Goal: Information Seeking & Learning: Find specific fact

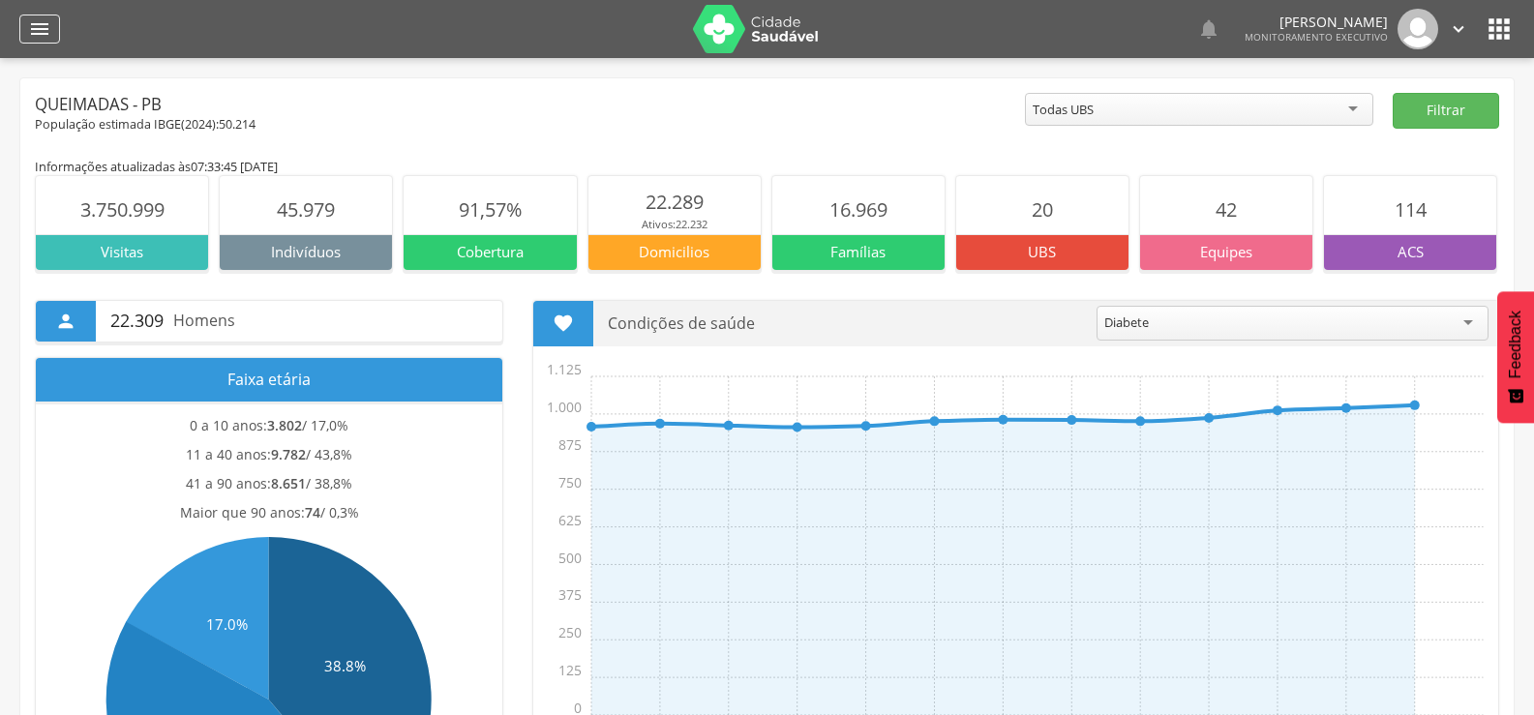
click at [51, 15] on div "" at bounding box center [39, 29] width 41 height 29
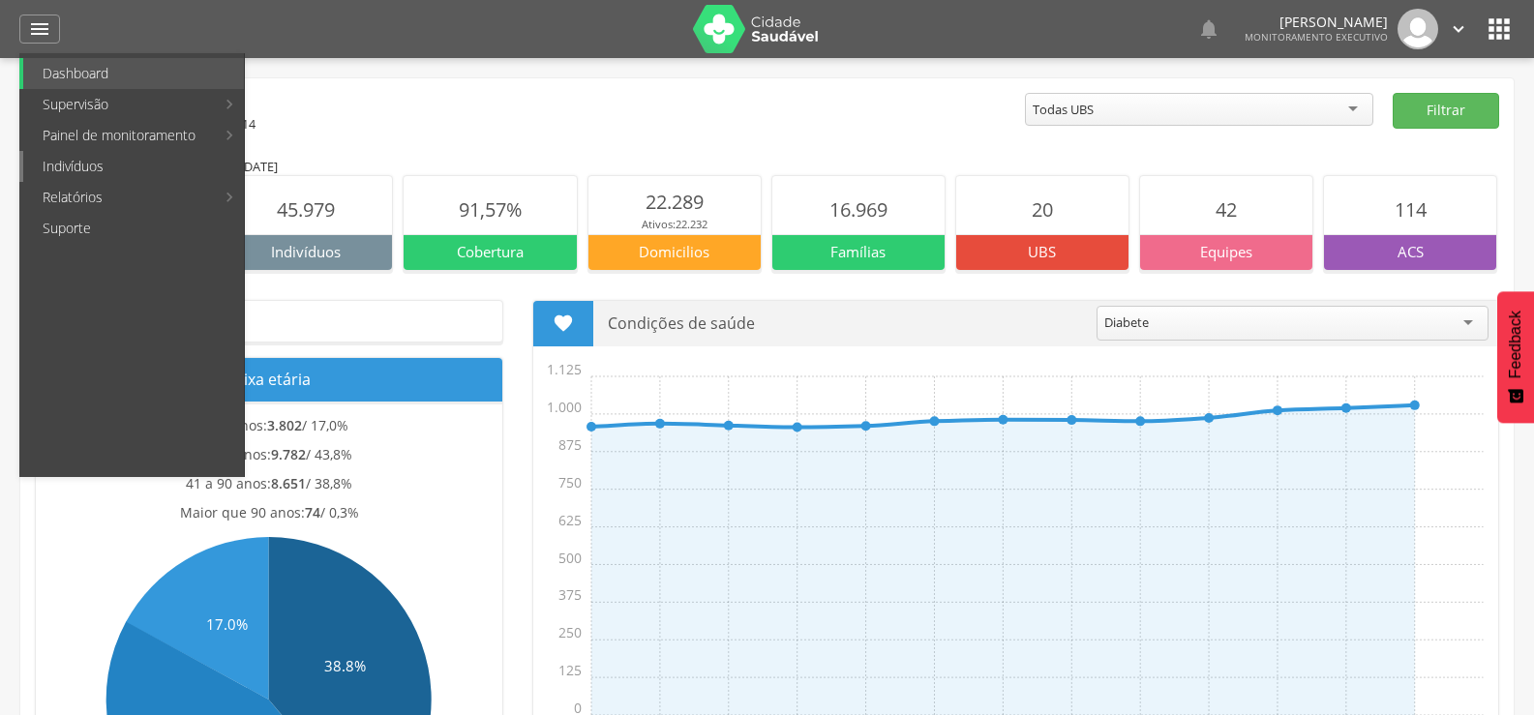
click at [90, 158] on link "Indivíduos" at bounding box center [133, 166] width 221 height 31
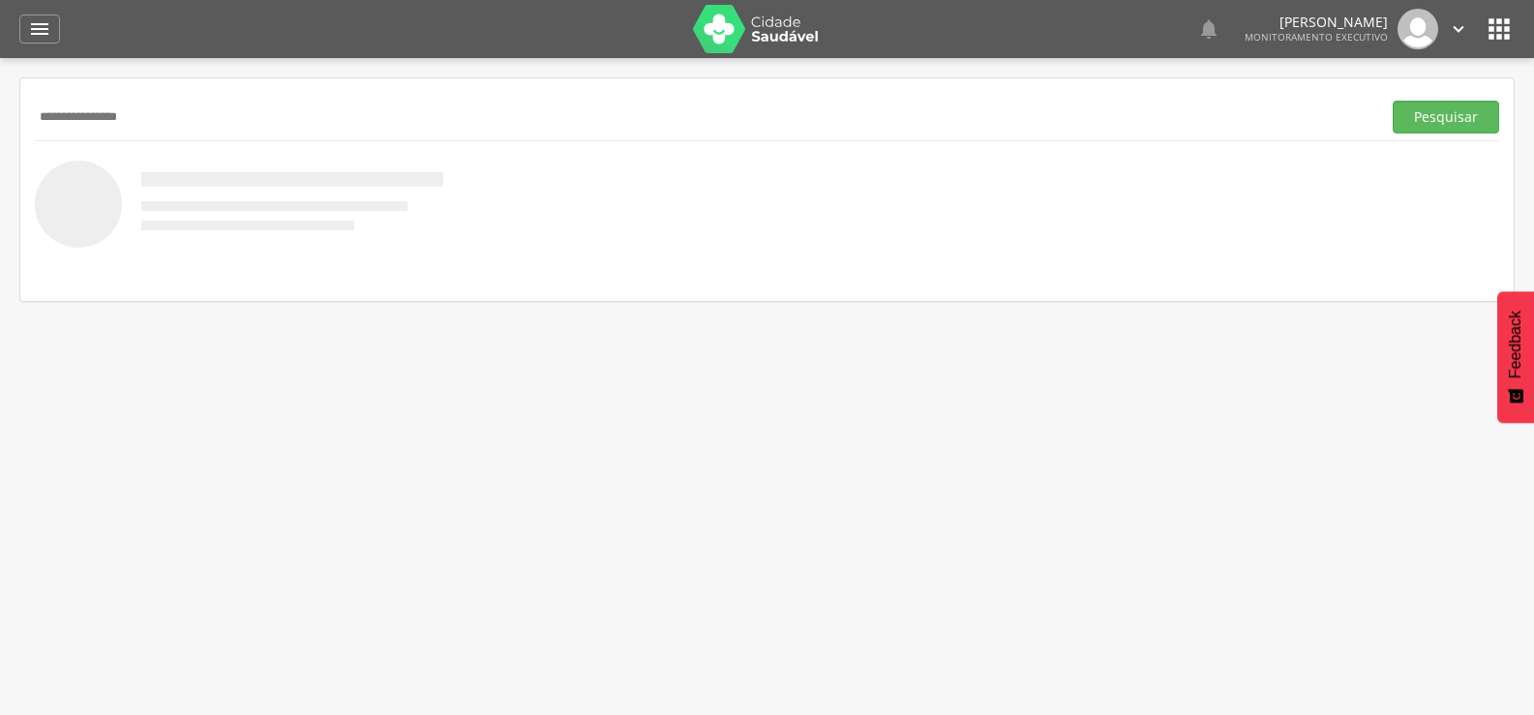
type input "**********"
click at [1393, 101] on button "Pesquisar" at bounding box center [1446, 117] width 106 height 33
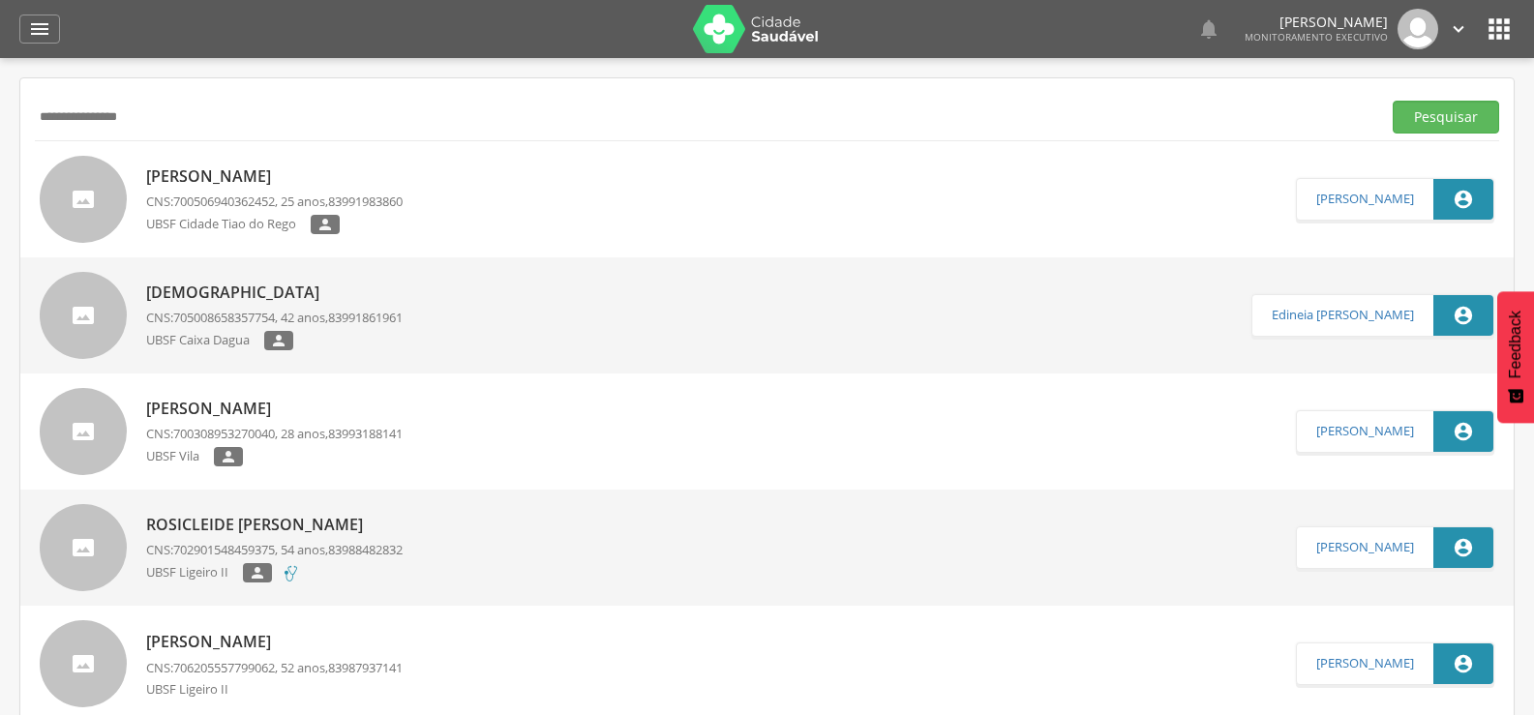
click at [272, 158] on div "[PERSON_NAME] de Lima CNS: 700506940362452 , 25 anos, 83991983860 [GEOGRAPHIC_D…" at bounding box center [274, 199] width 257 height 87
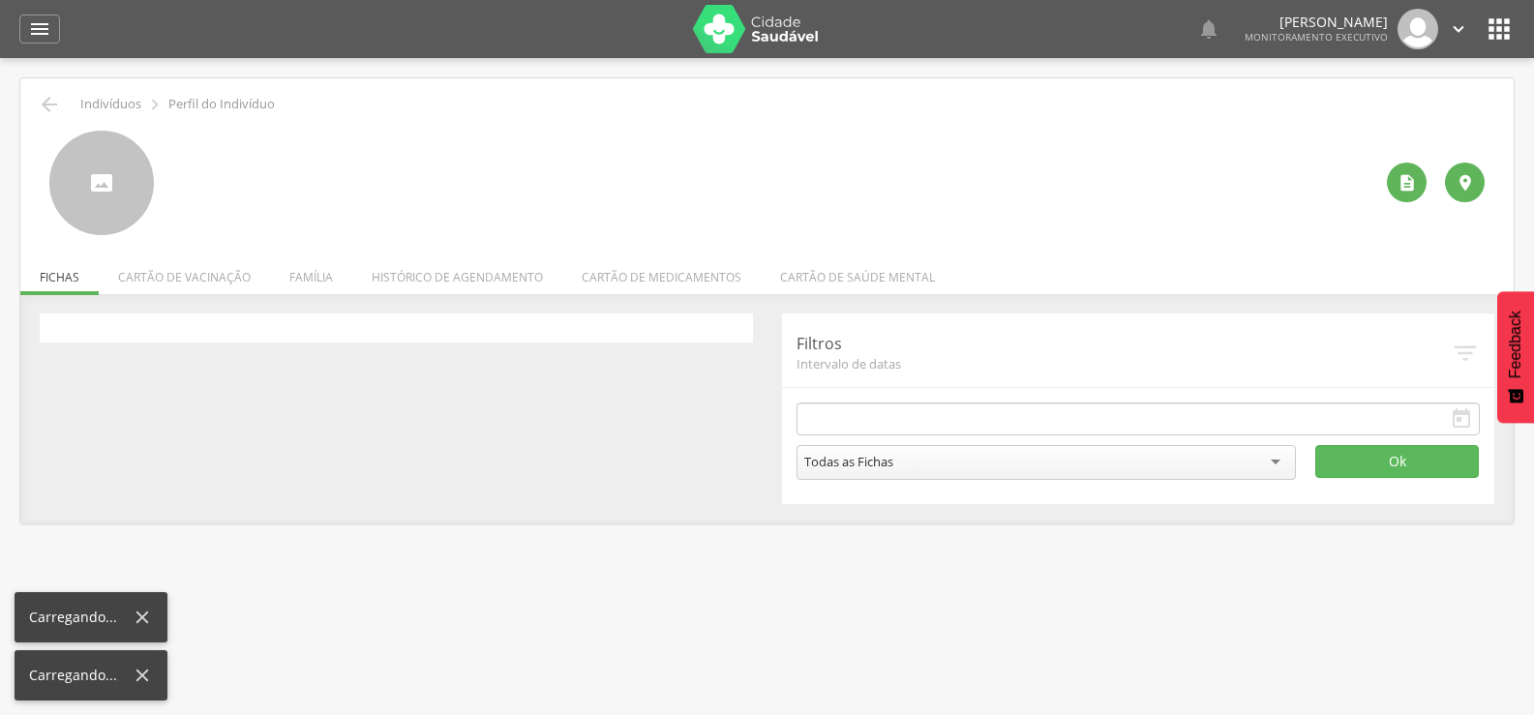
type input "**********"
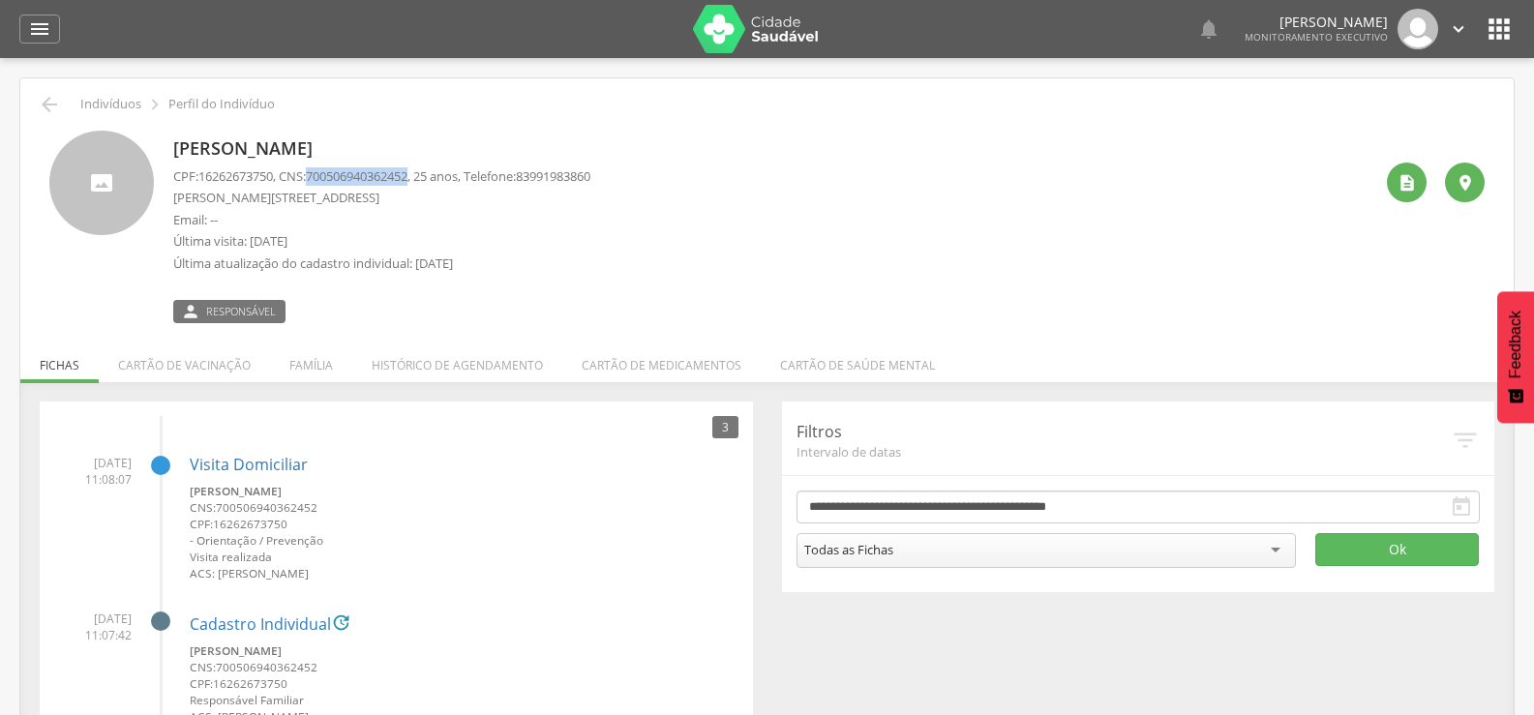
drag, startPoint x: 321, startPoint y: 175, endPoint x: 423, endPoint y: 172, distance: 101.7
click at [408, 172] on span "700506940362452" at bounding box center [357, 175] width 102 height 17
copy span "700506940362452"
click at [321, 364] on li "Família" at bounding box center [311, 360] width 82 height 45
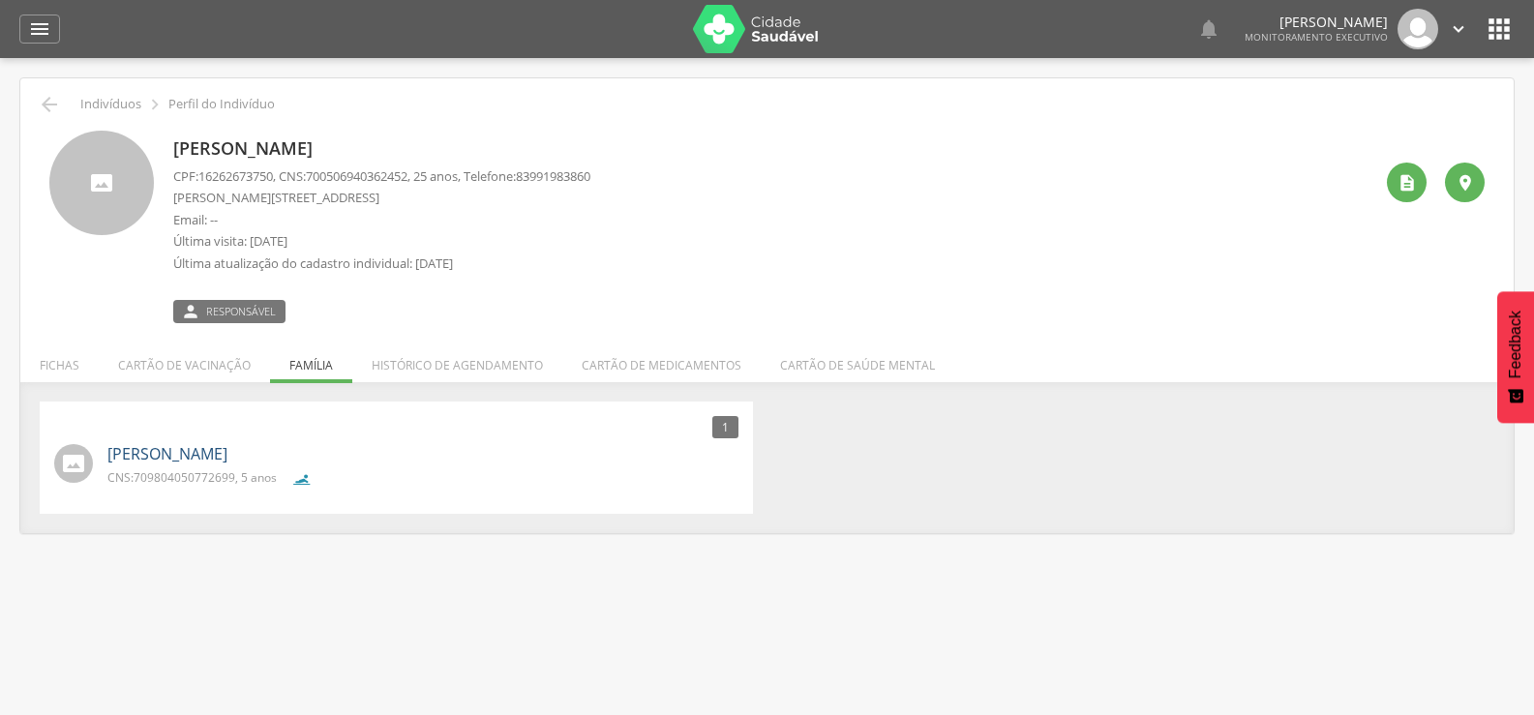
click at [227, 454] on link "[PERSON_NAME]" at bounding box center [167, 454] width 120 height 22
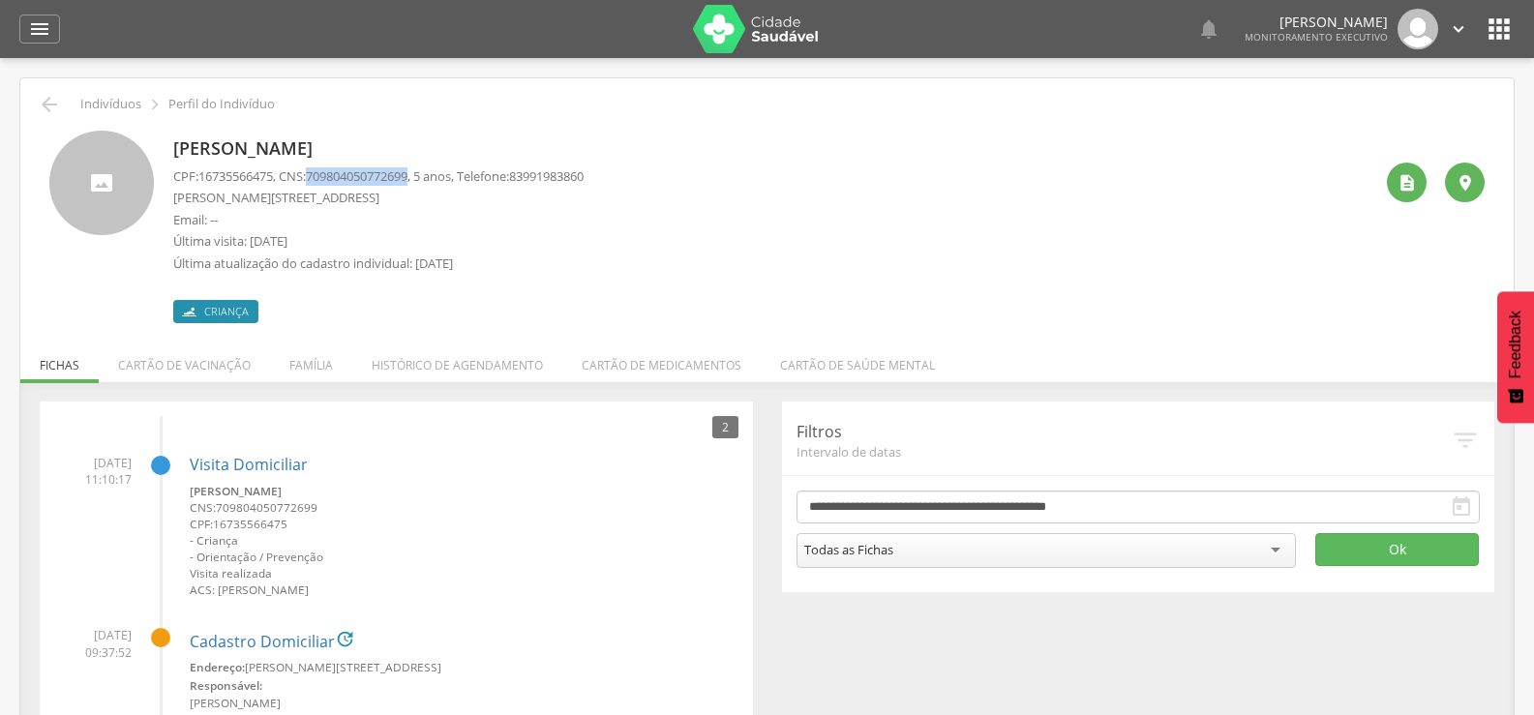
drag, startPoint x: 318, startPoint y: 173, endPoint x: 426, endPoint y: 178, distance: 107.6
click at [426, 178] on p "CPF: 16735566475 , CNS: [PHONE_NUMBER] , 5 anos, Telefone: [PHONE_NUMBER]" at bounding box center [378, 176] width 410 height 18
copy span "709804050772699"
click at [42, 106] on icon "" at bounding box center [49, 104] width 23 height 23
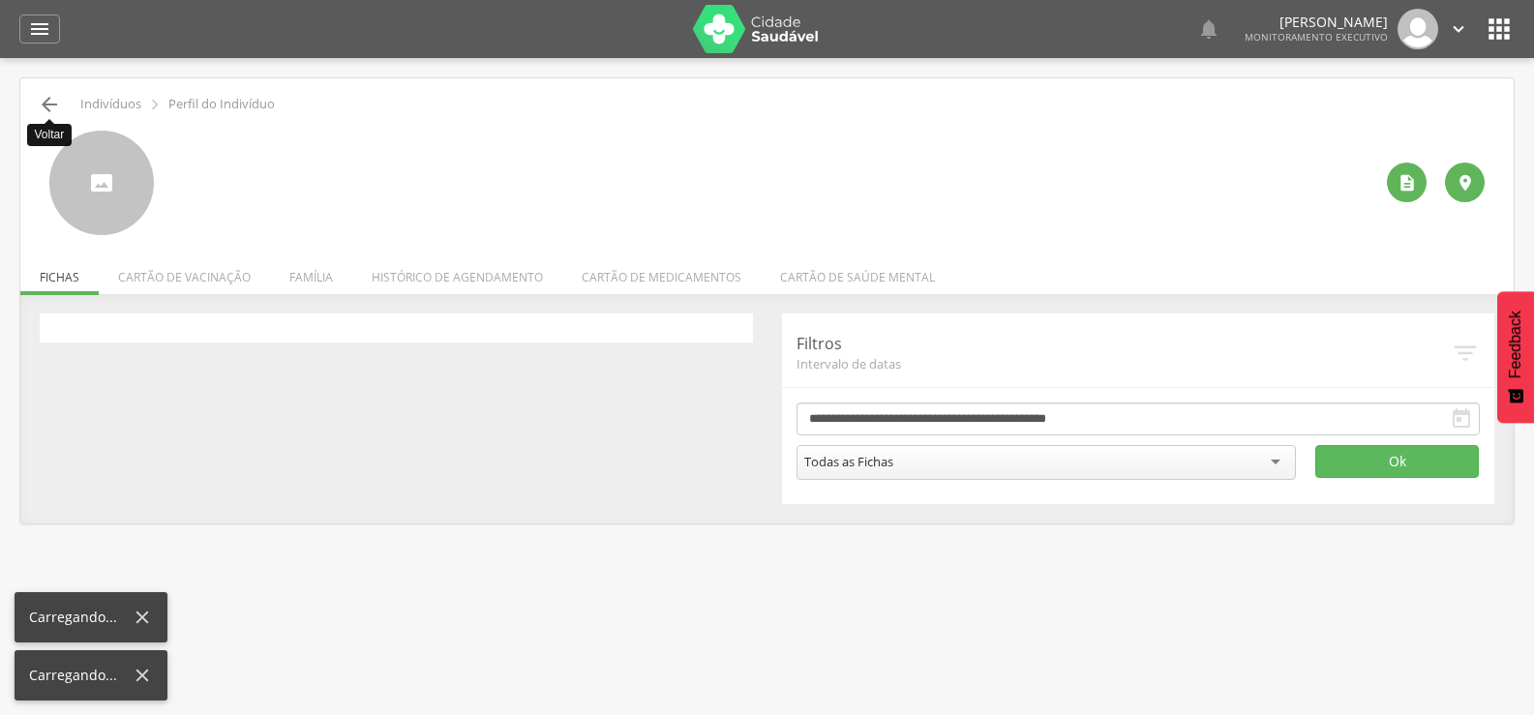
click at [42, 106] on icon "" at bounding box center [49, 104] width 23 height 23
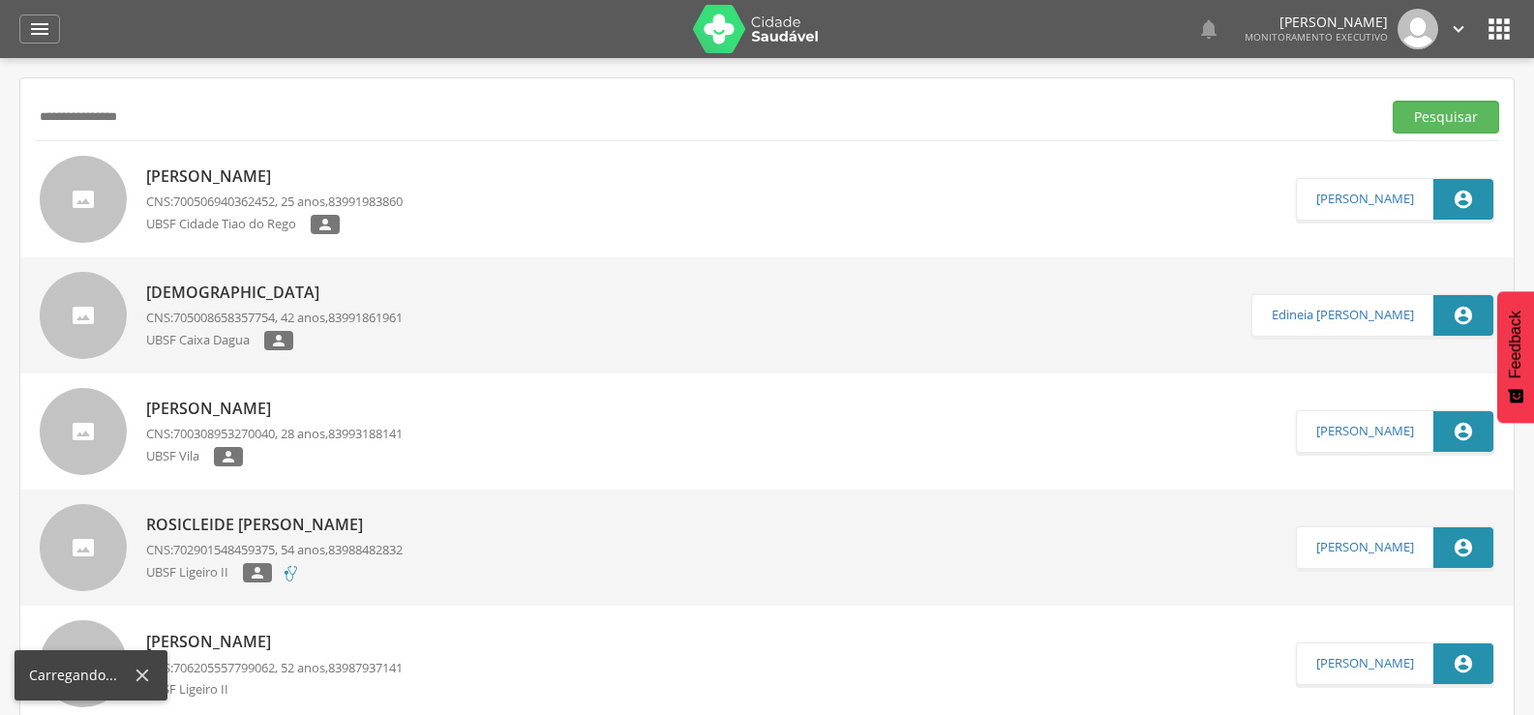
click at [42, 106] on input "**********" at bounding box center [704, 117] width 1339 height 33
drag, startPoint x: 168, startPoint y: 106, endPoint x: 0, endPoint y: 119, distance: 168.9
click at [0, 119] on div " Supervisão  Distritos  Ubs Coordenador: - Queimadas / PB Intervalo de Tempo…" at bounding box center [767, 415] width 1534 height 715
click at [1393, 101] on button "Pesquisar" at bounding box center [1446, 117] width 106 height 33
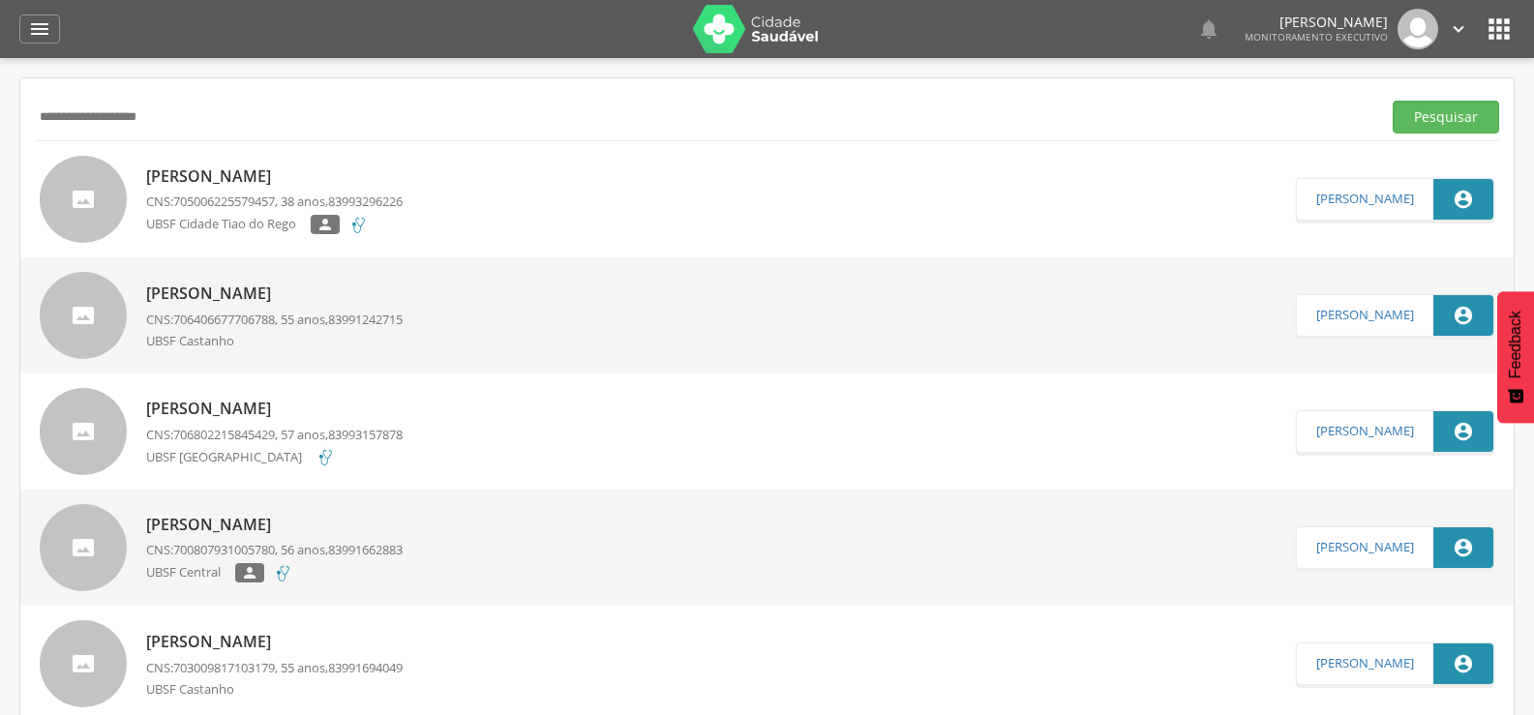
click at [204, 166] on p "[PERSON_NAME]" at bounding box center [274, 177] width 257 height 22
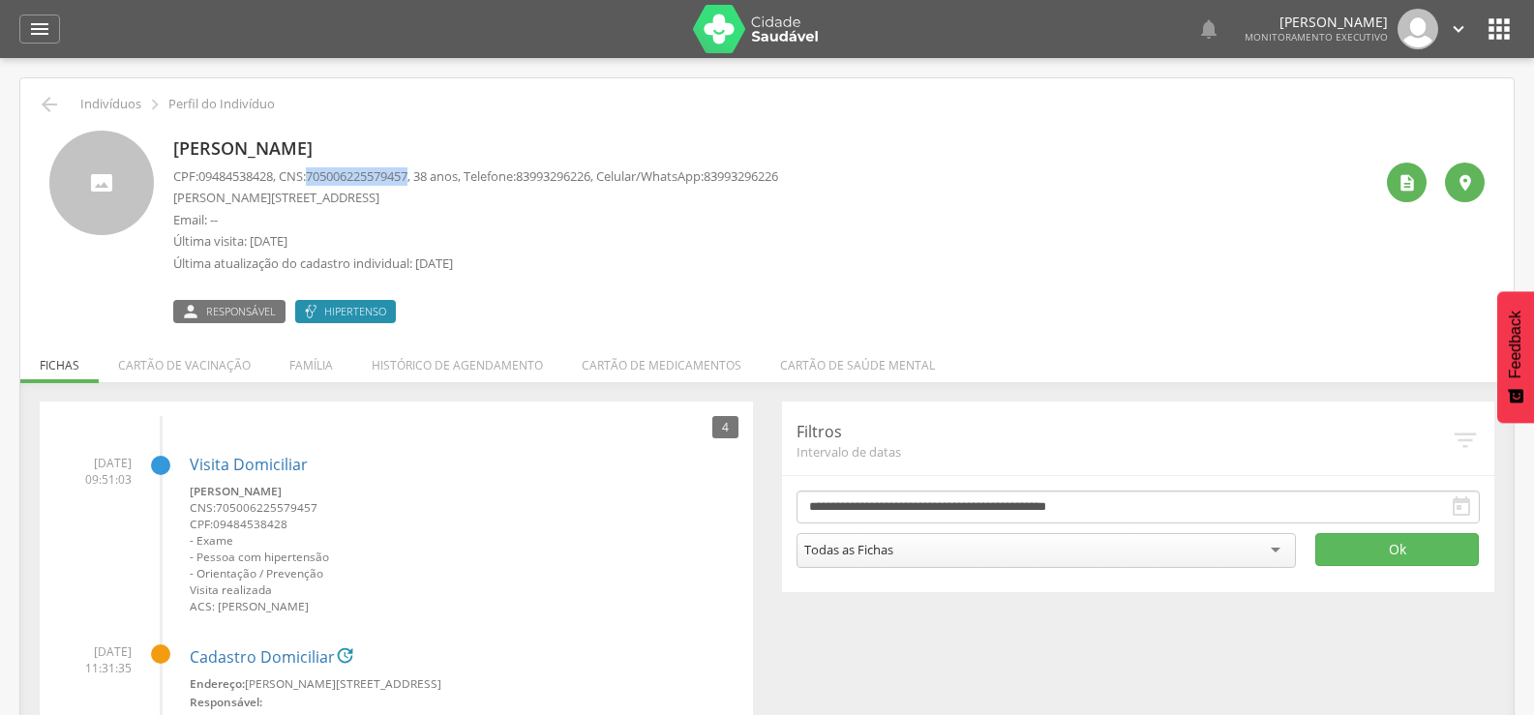
drag, startPoint x: 318, startPoint y: 175, endPoint x: 426, endPoint y: 183, distance: 108.7
click at [426, 183] on p "CPF: 09484538428 , CNS: [PHONE_NUMBER] , 38 anos, Telefone: [PHONE_NUMBER] , Ce…" at bounding box center [475, 176] width 605 height 18
copy span "705006225579457"
click at [45, 108] on icon "" at bounding box center [49, 104] width 23 height 23
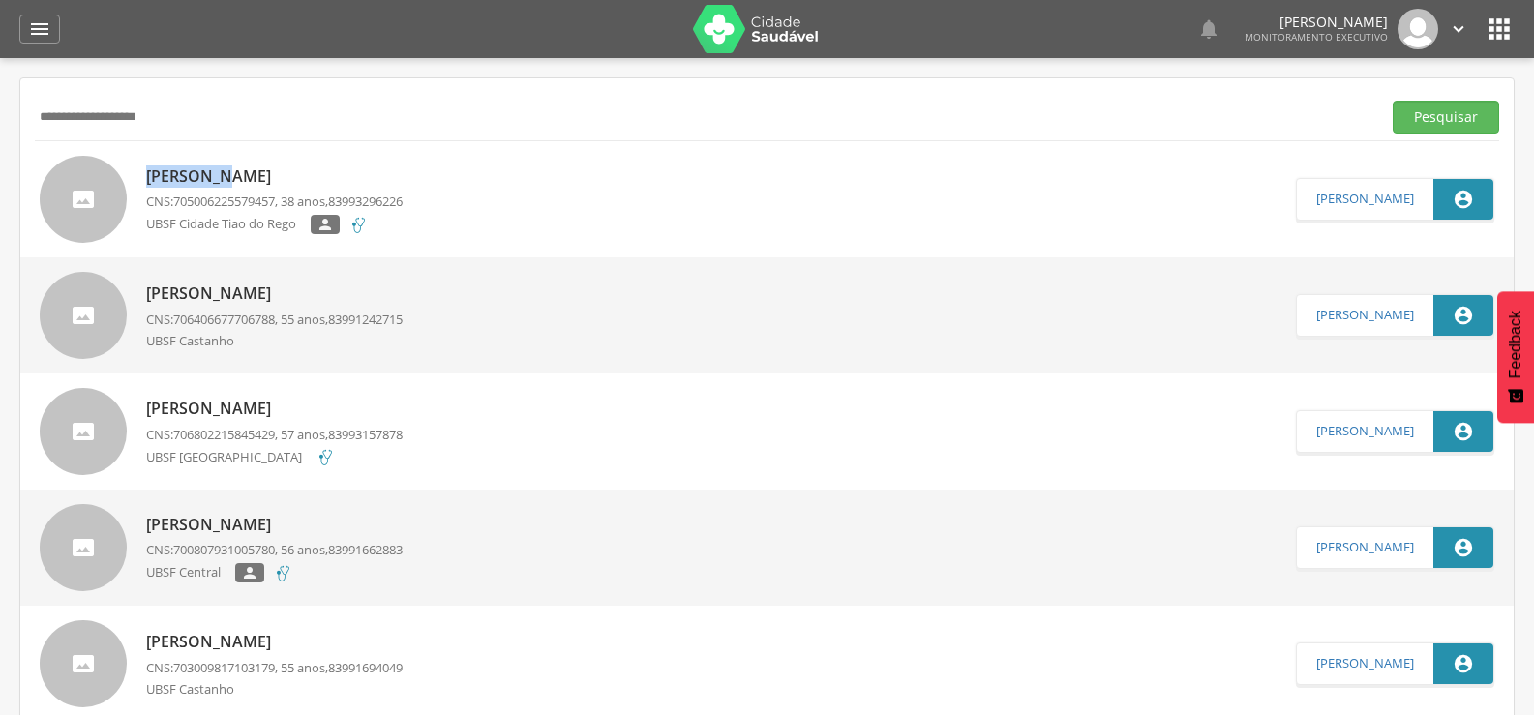
drag, startPoint x: 231, startPoint y: 147, endPoint x: 3, endPoint y: 116, distance: 230.6
click at [13, 115] on div " Supervisão  Distritos  Ubs Coordenador: - Queimadas / PB Intervalo de Tempo…" at bounding box center [767, 415] width 1534 height 715
click at [216, 132] on input "**********" at bounding box center [704, 117] width 1339 height 33
type input "*"
type input "**********"
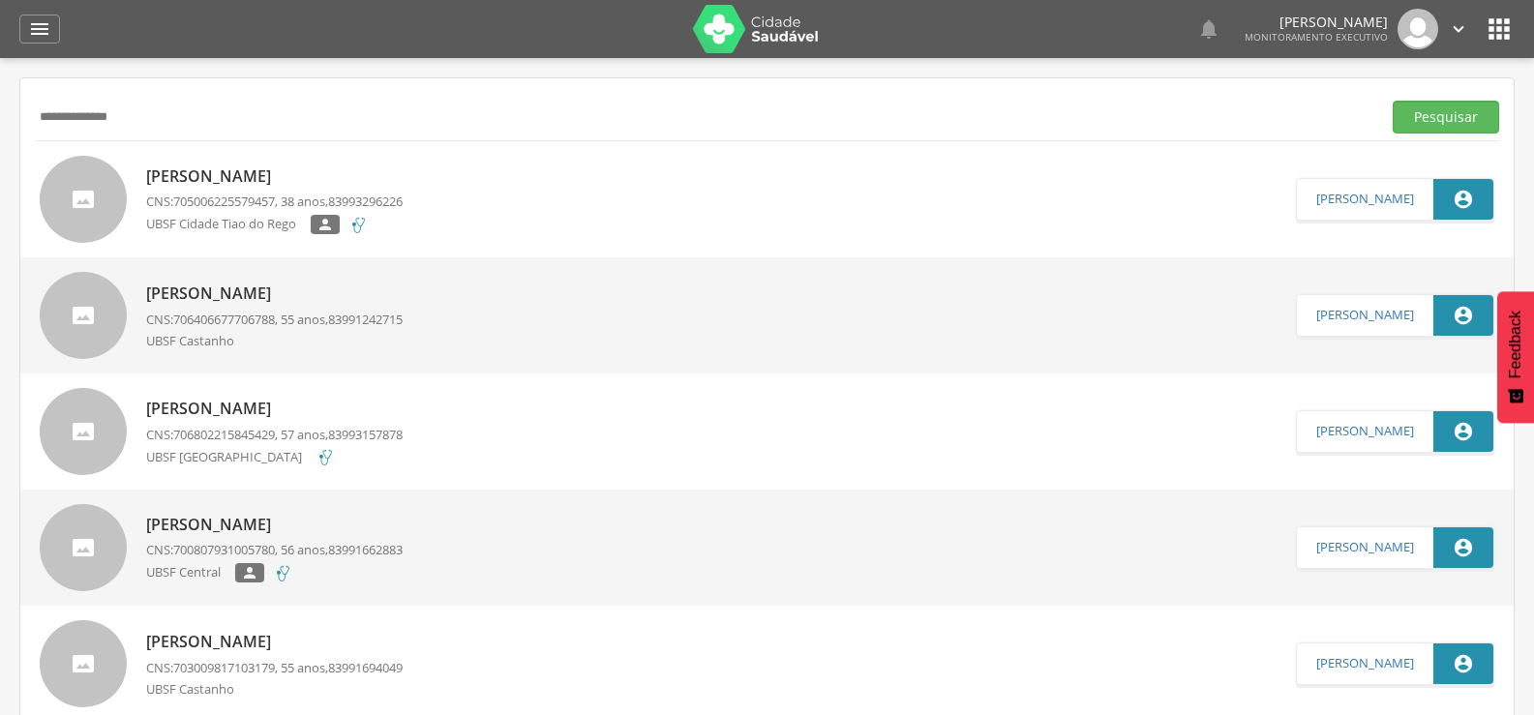
click at [1393, 101] on button "Pesquisar" at bounding box center [1446, 117] width 106 height 33
click at [198, 166] on p "[PERSON_NAME]" at bounding box center [274, 177] width 257 height 22
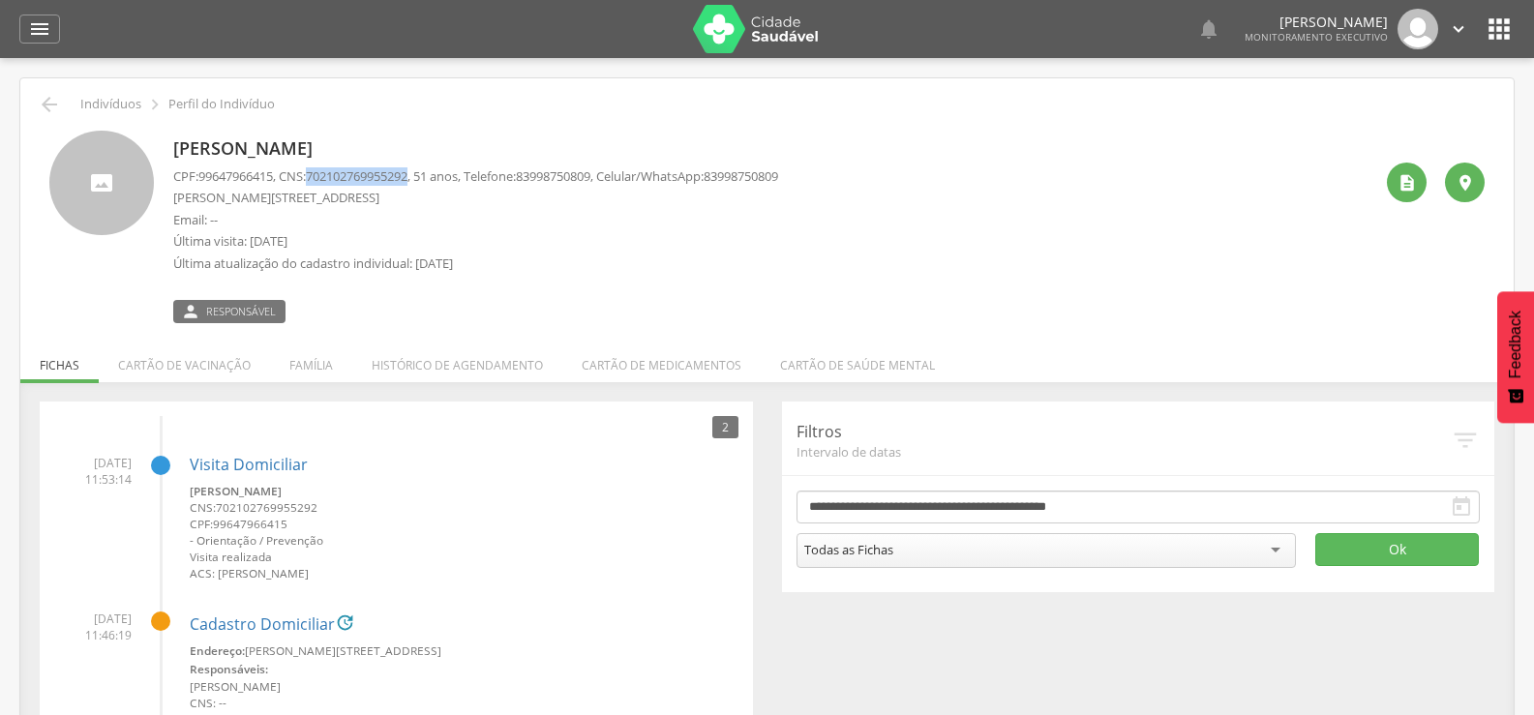
drag, startPoint x: 320, startPoint y: 176, endPoint x: 427, endPoint y: 177, distance: 106.5
click at [427, 177] on p "CPF: 99647966415 , CNS: [PHONE_NUMBER] , 51 anos, Telefone: [PHONE_NUMBER] , Ce…" at bounding box center [475, 176] width 605 height 18
copy span "702102769955292"
click at [305, 387] on div "3 Nenhum outro membro da família cadastrado. [PERSON_NAME] CNS: 700207469587627…" at bounding box center [767, 636] width 1494 height 509
click at [307, 362] on li "Família" at bounding box center [311, 360] width 82 height 45
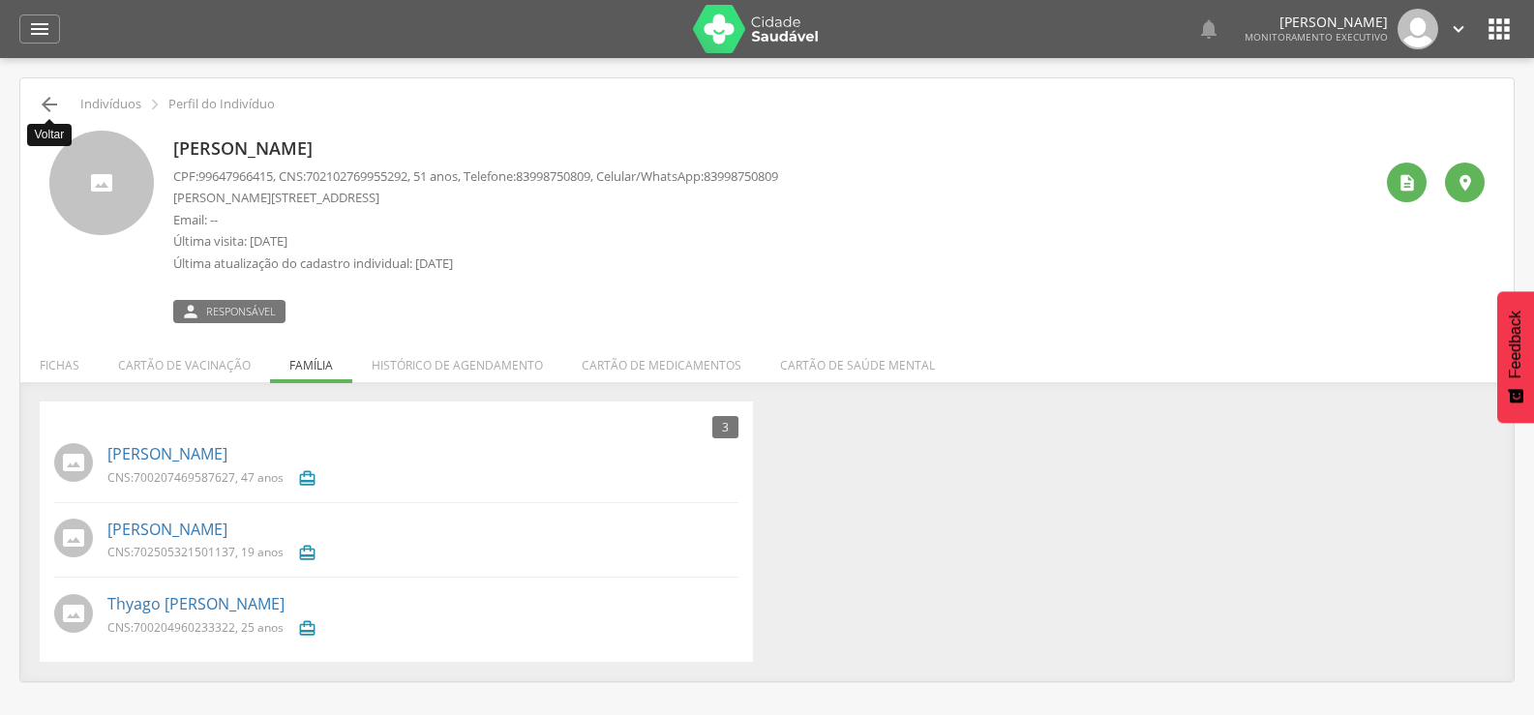
click at [46, 99] on icon "" at bounding box center [49, 104] width 23 height 23
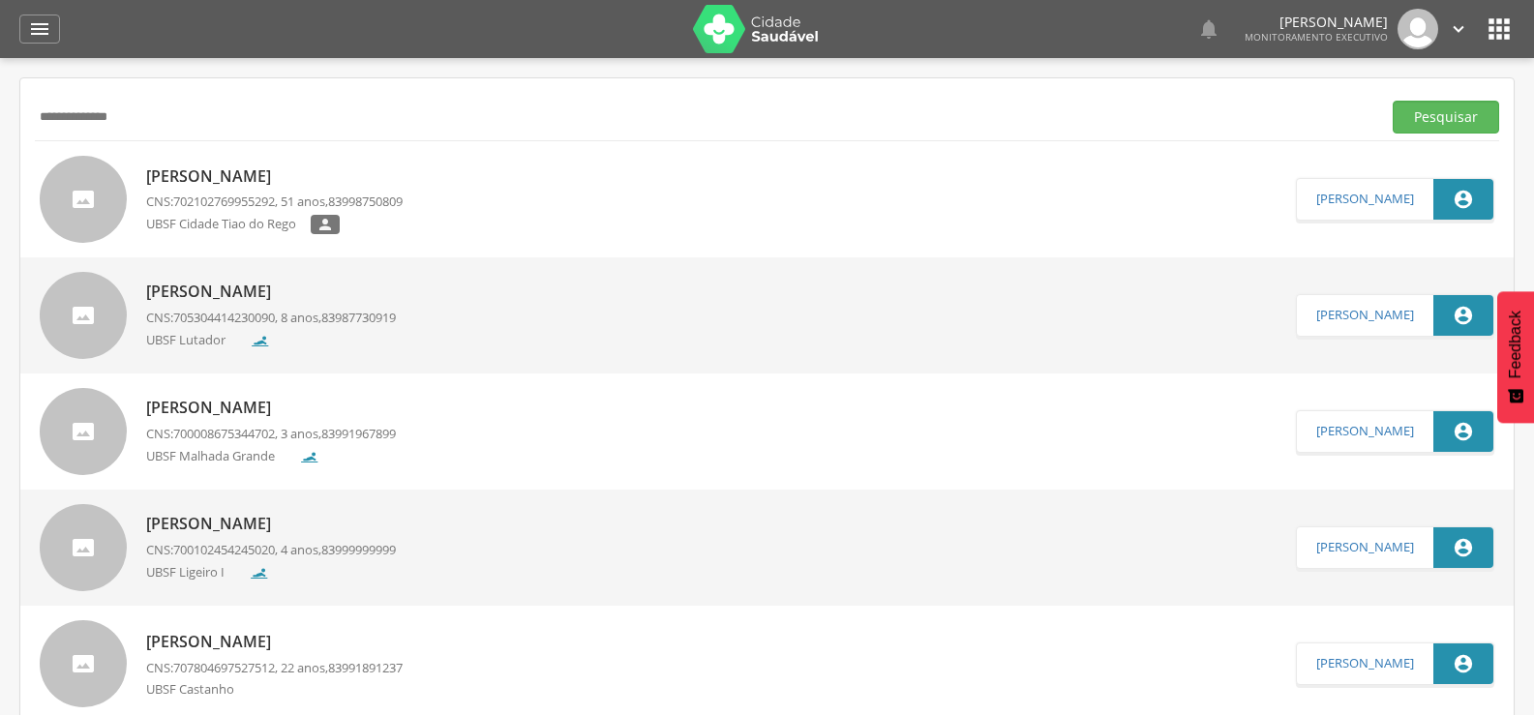
drag, startPoint x: 252, startPoint y: 123, endPoint x: 0, endPoint y: 130, distance: 251.8
click at [0, 129] on div " Supervisão  Distritos  Ubs Coordenador: - Queimadas / PB Intervalo de Tempo…" at bounding box center [767, 415] width 1534 height 715
type input "**********"
click at [1393, 101] on button "Pesquisar" at bounding box center [1446, 117] width 106 height 33
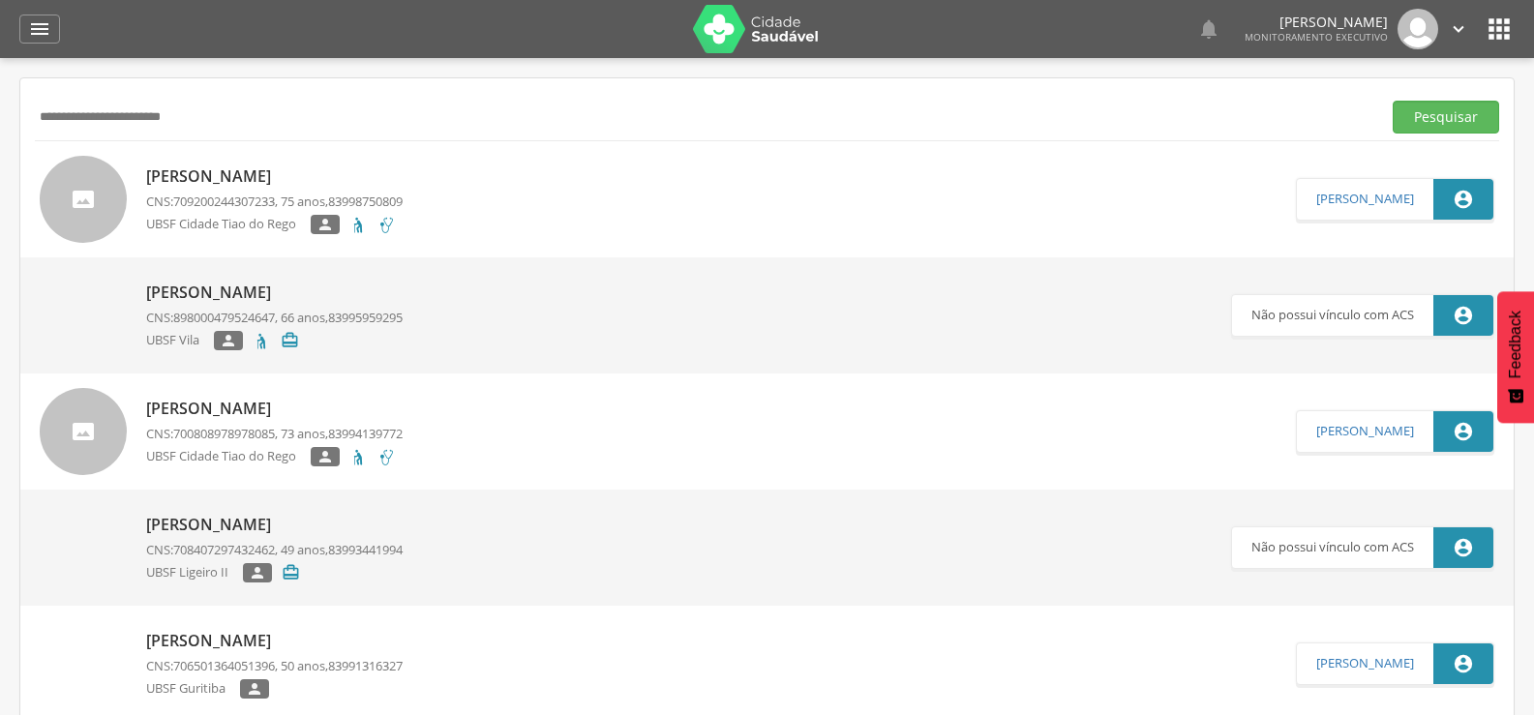
click at [190, 167] on p "[PERSON_NAME]" at bounding box center [274, 177] width 257 height 22
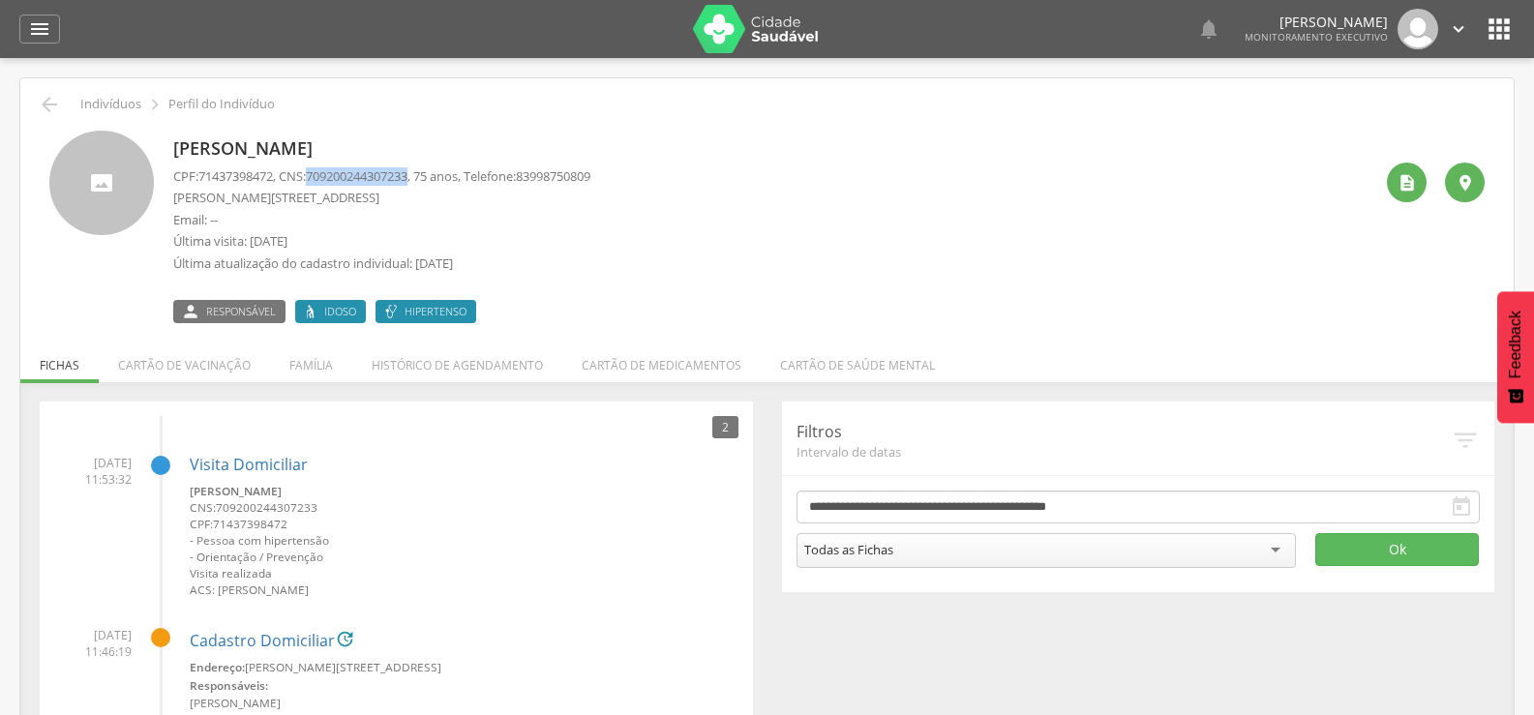
drag, startPoint x: 318, startPoint y: 176, endPoint x: 427, endPoint y: 180, distance: 108.5
click at [427, 180] on p "CPF: 71437398472 , CNS: [PHONE_NUMBER] , 75 anos, Telefone: [PHONE_NUMBER]" at bounding box center [381, 176] width 417 height 18
copy span "709200244307233"
click at [51, 102] on icon "" at bounding box center [49, 104] width 23 height 23
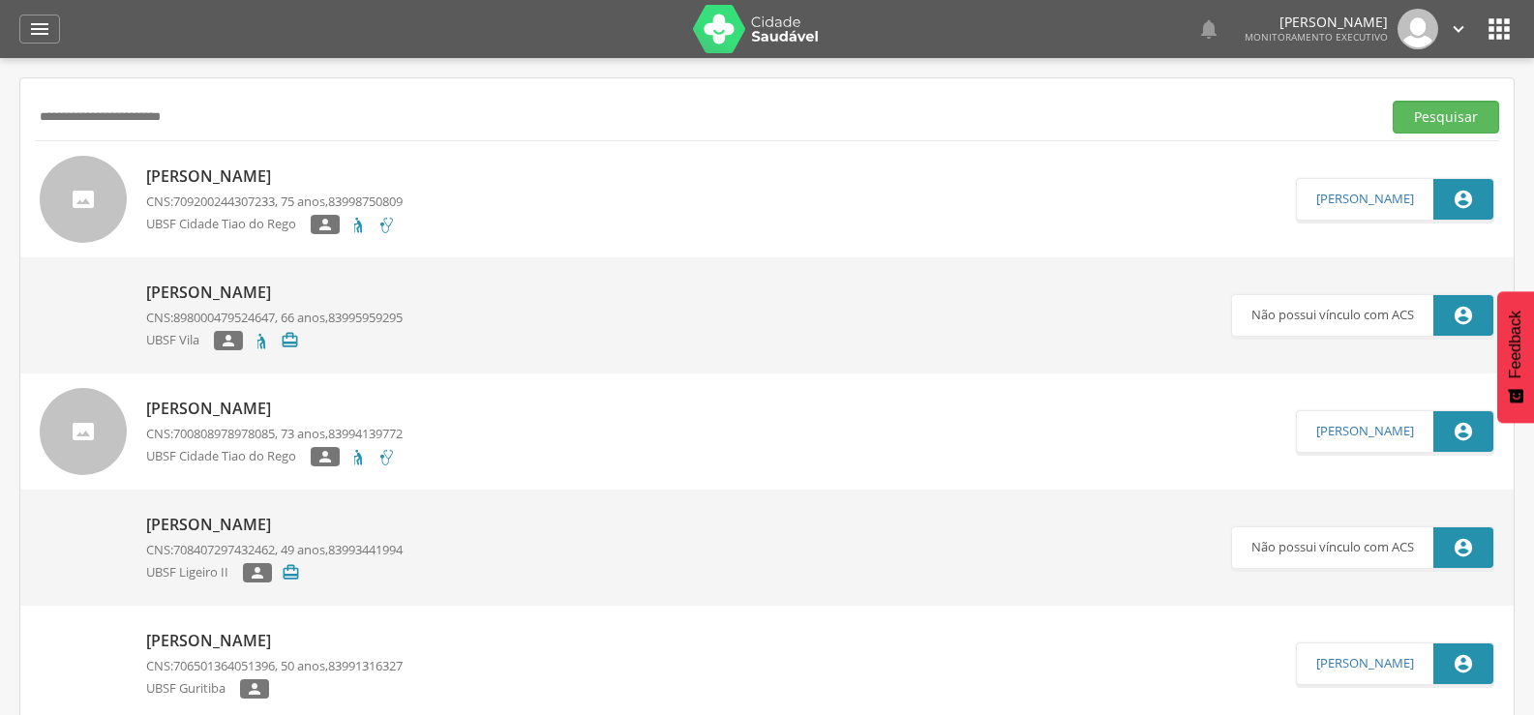
drag, startPoint x: 248, startPoint y: 124, endPoint x: 0, endPoint y: 186, distance: 255.5
click at [0, 183] on div " Supervisão  Distritos  Ubs Coordenador: - Queimadas / PB Intervalo de Tempo…" at bounding box center [767, 415] width 1534 height 715
type input "**********"
click at [1393, 101] on button "Pesquisar" at bounding box center [1446, 117] width 106 height 33
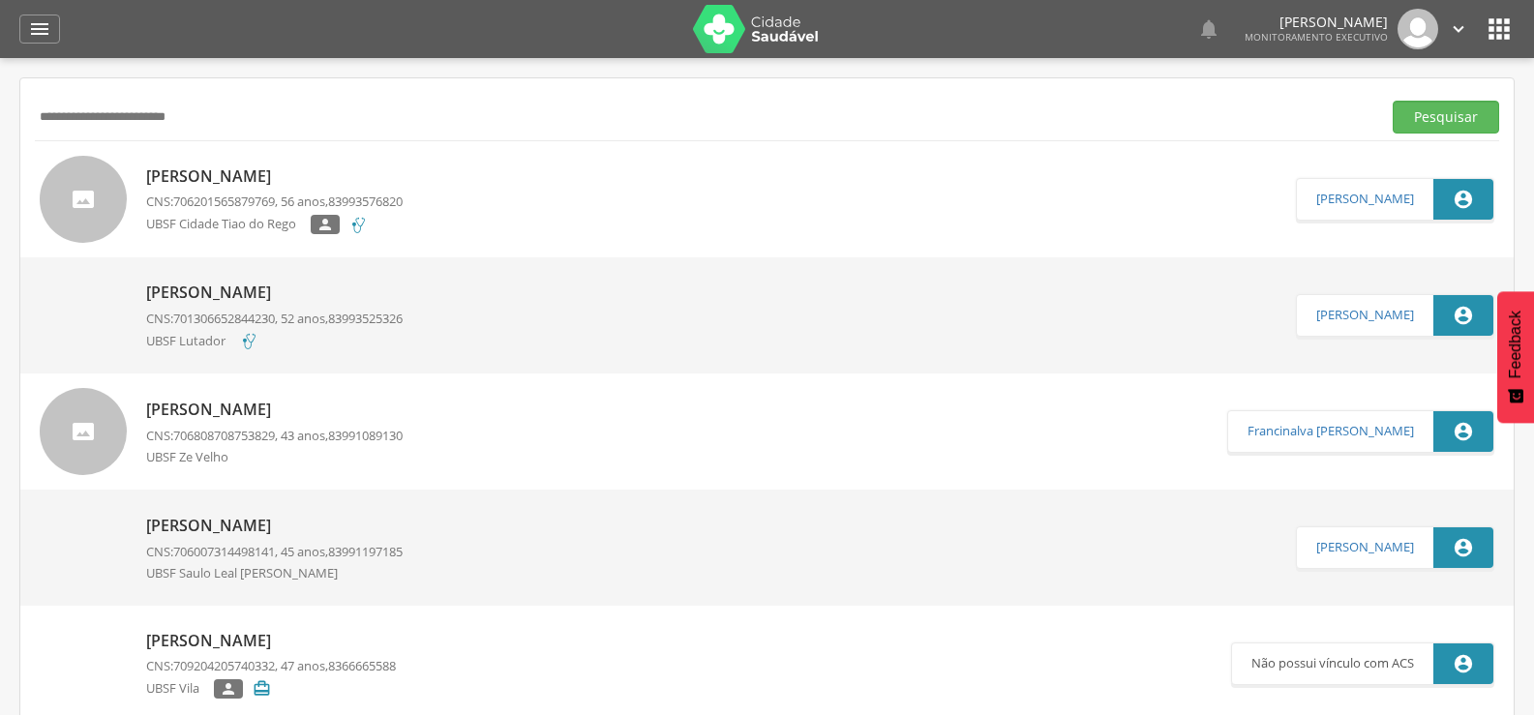
click at [212, 172] on p "[PERSON_NAME]" at bounding box center [274, 177] width 257 height 22
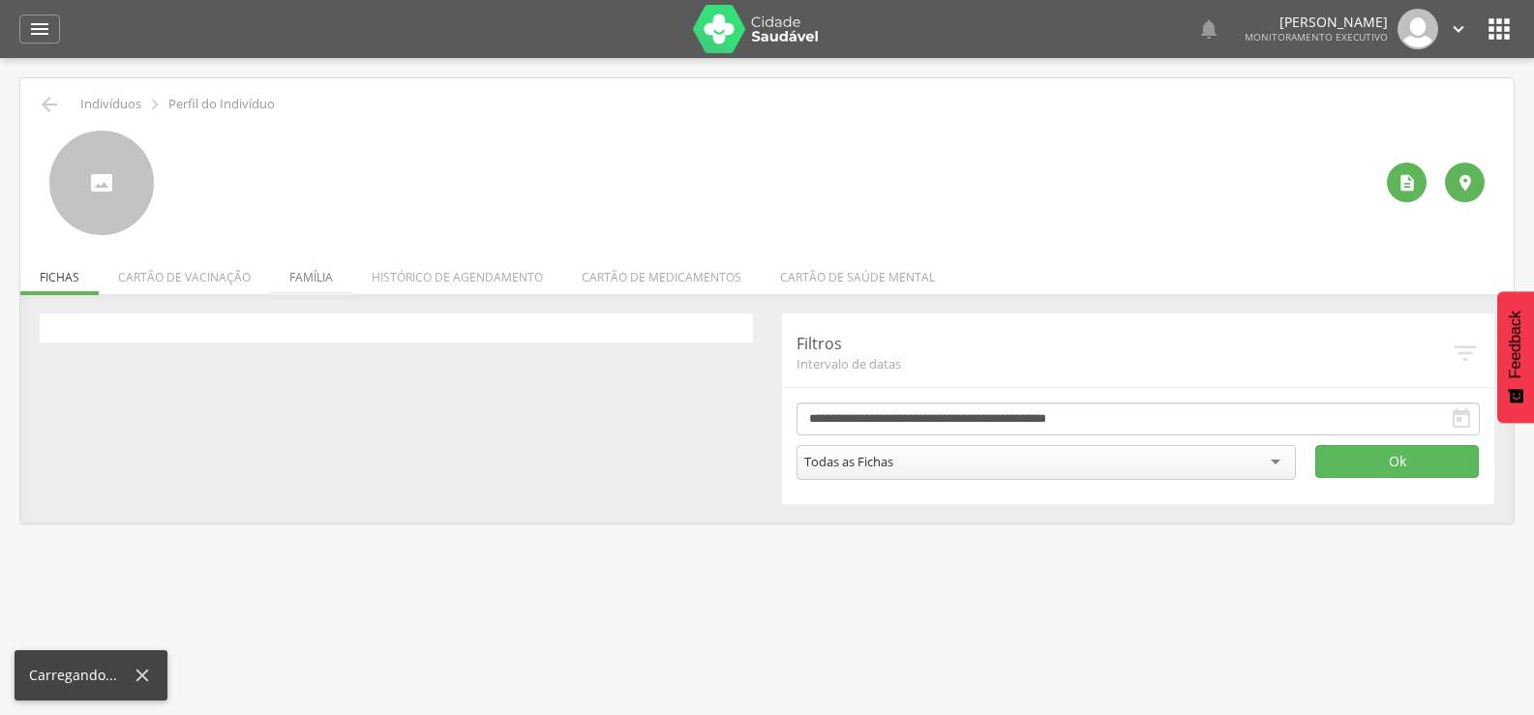
click at [313, 290] on li "Família" at bounding box center [311, 272] width 82 height 45
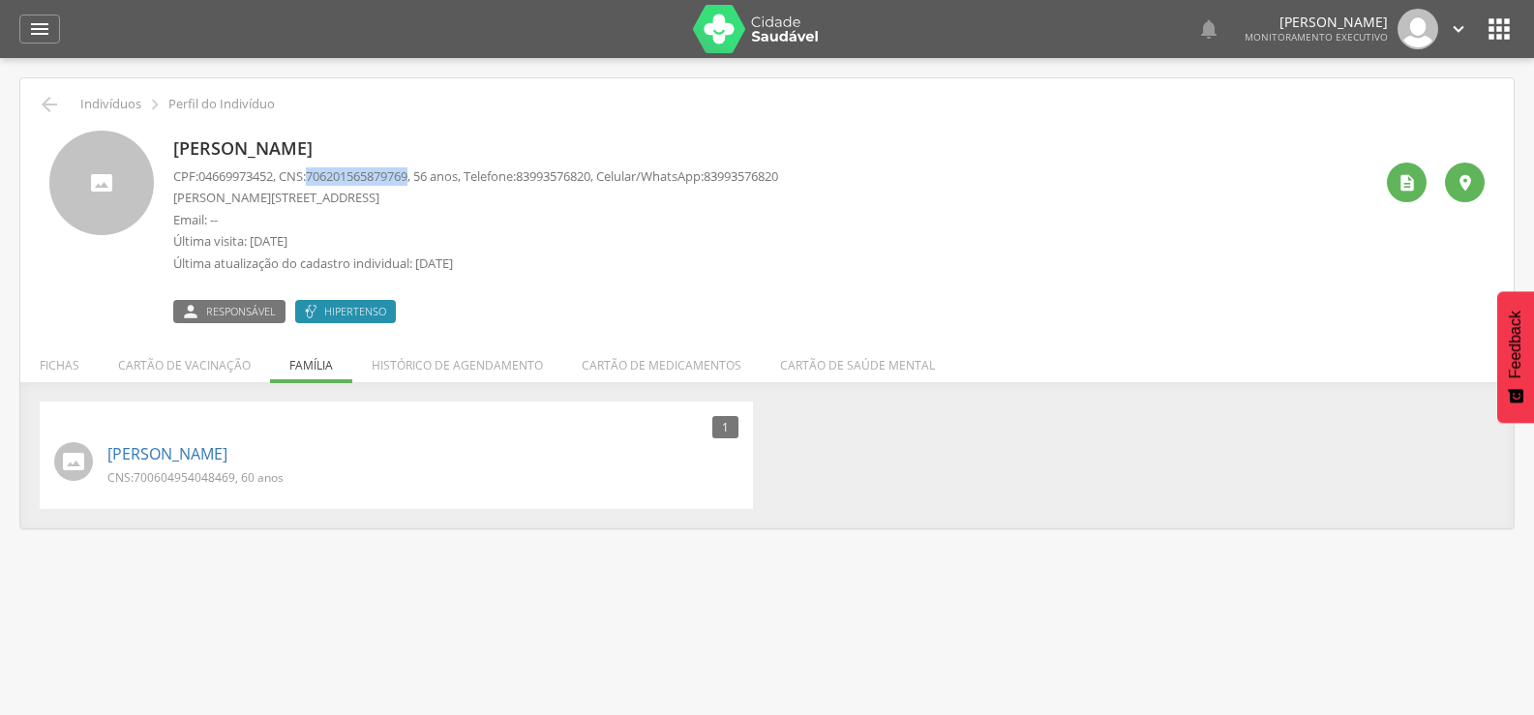
drag, startPoint x: 319, startPoint y: 173, endPoint x: 424, endPoint y: 177, distance: 104.6
click at [408, 177] on span "706201565879769" at bounding box center [357, 175] width 102 height 17
copy span "706201565879769"
click at [169, 449] on link "[PERSON_NAME]" at bounding box center [167, 454] width 120 height 22
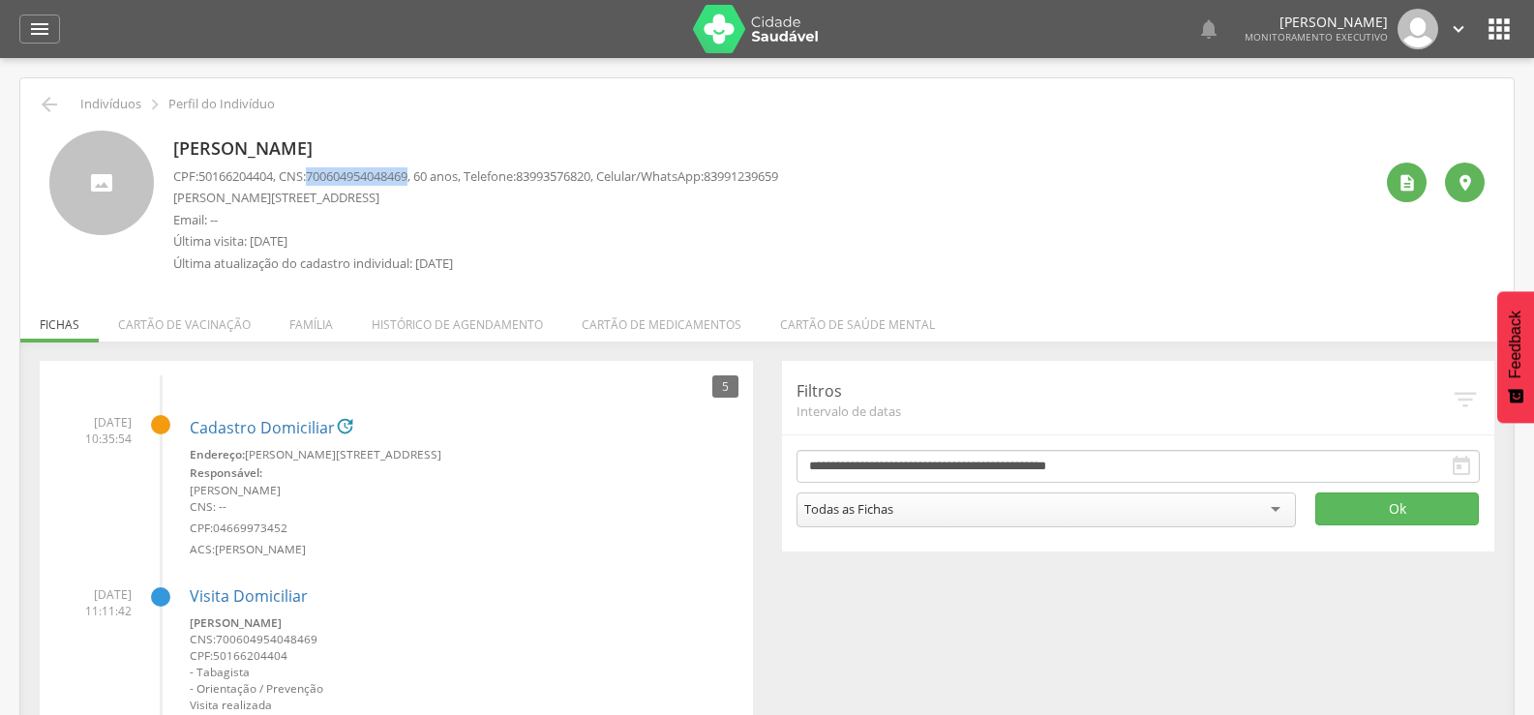
drag, startPoint x: 320, startPoint y: 179, endPoint x: 426, endPoint y: 179, distance: 105.5
click at [426, 179] on p "CPF: 50166204404 , CNS: [PHONE_NUMBER] , 60 anos, Telefone: [PHONE_NUMBER] , Ce…" at bounding box center [475, 176] width 605 height 18
copy span "700604954048469"
click at [41, 95] on icon "" at bounding box center [49, 104] width 23 height 23
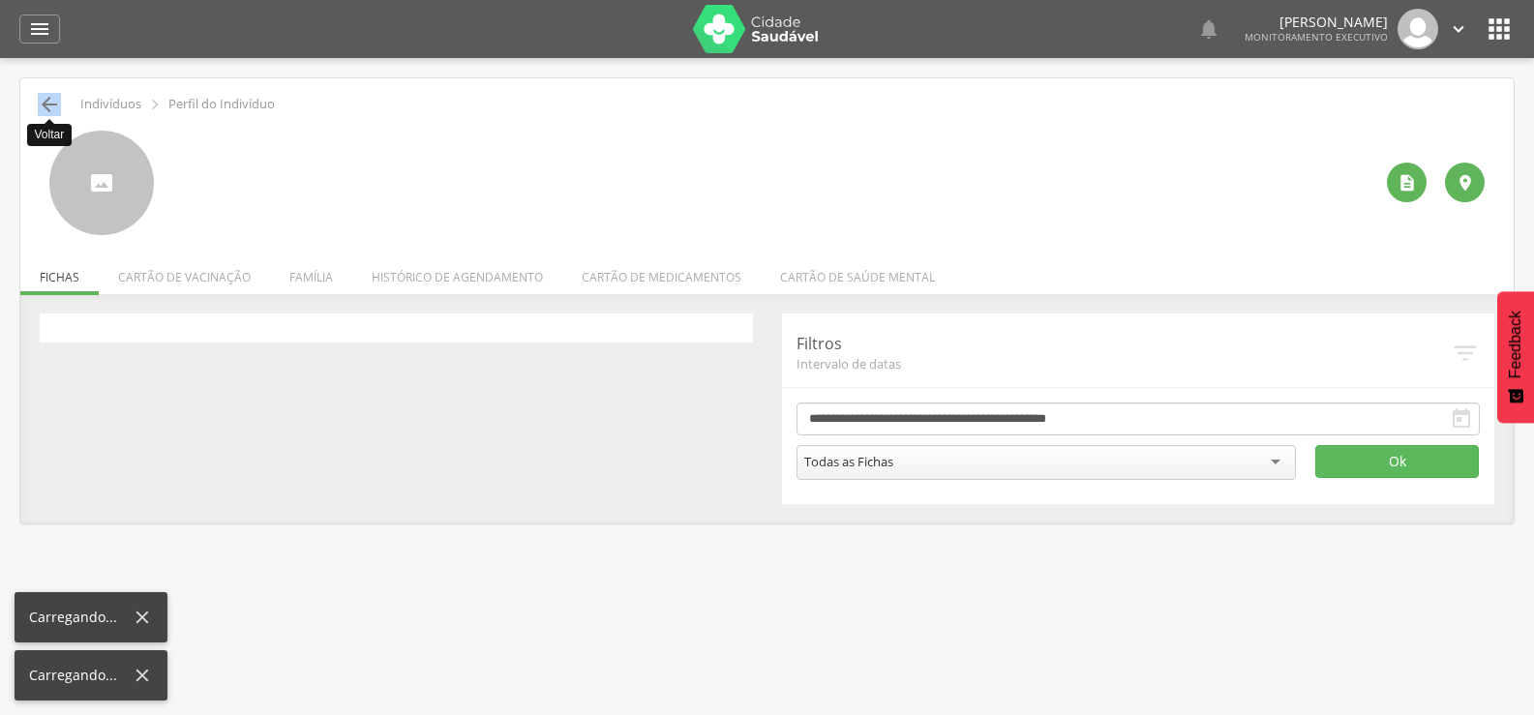
click at [41, 95] on icon "" at bounding box center [49, 104] width 23 height 23
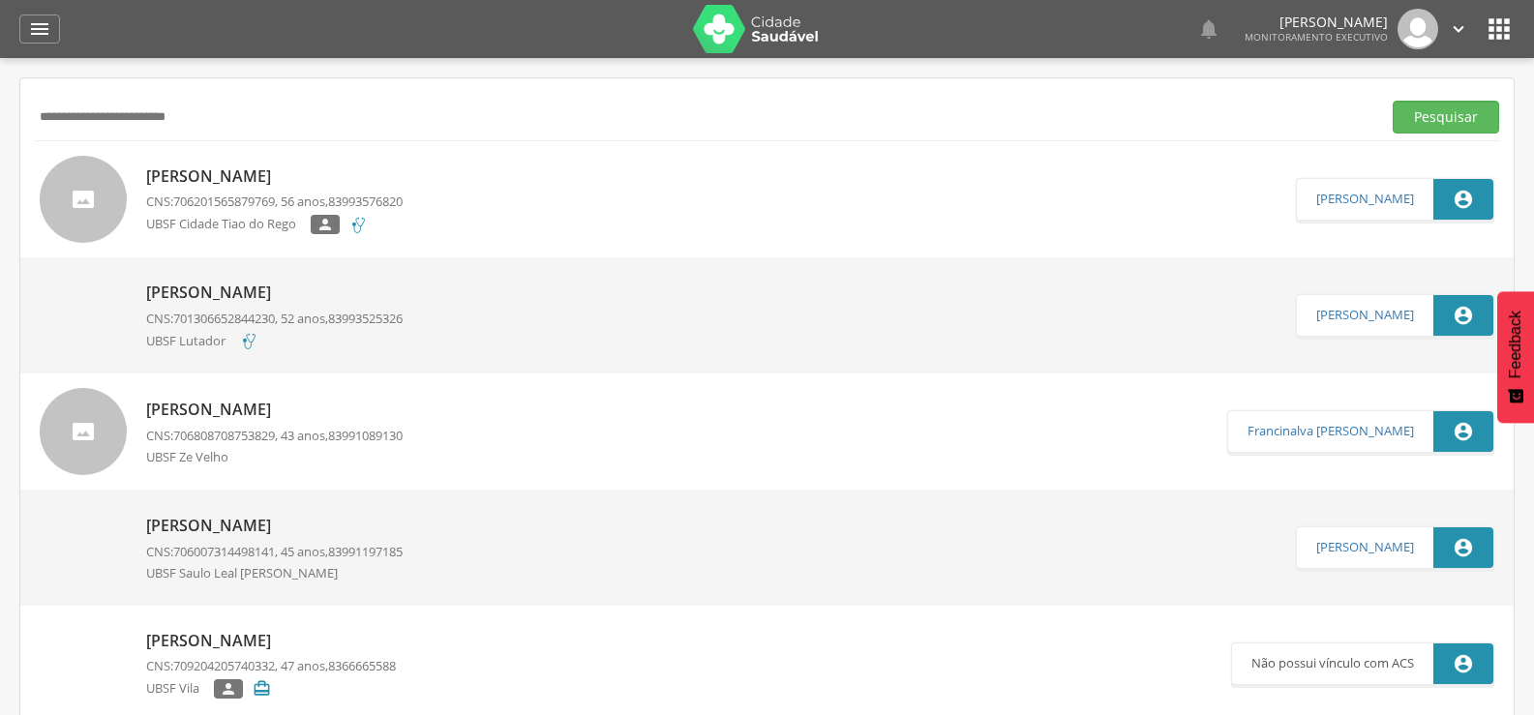
drag, startPoint x: 235, startPoint y: 137, endPoint x: 0, endPoint y: 160, distance: 236.3
click at [0, 155] on div " Supervisão  Distritos  Ubs Coordenador: - Queimadas / PB Intervalo de Tempo…" at bounding box center [767, 415] width 1534 height 715
drag, startPoint x: 211, startPoint y: 118, endPoint x: 0, endPoint y: 156, distance: 214.4
click at [0, 156] on div " Supervisão  Distritos  Ubs Coordenador: - Queimadas / PB Intervalo de Tempo…" at bounding box center [767, 415] width 1534 height 715
type input "**********"
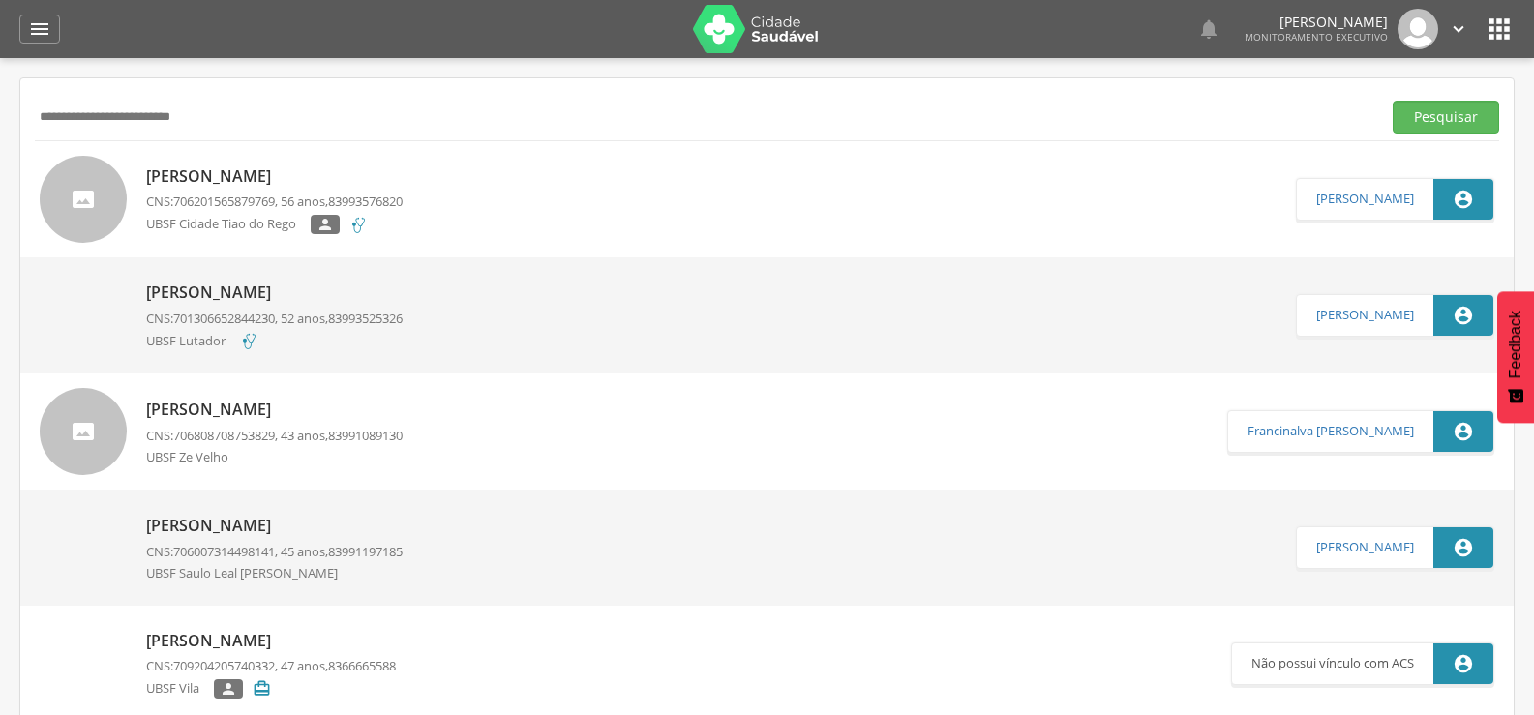
click at [1393, 101] on button "Pesquisar" at bounding box center [1446, 117] width 106 height 33
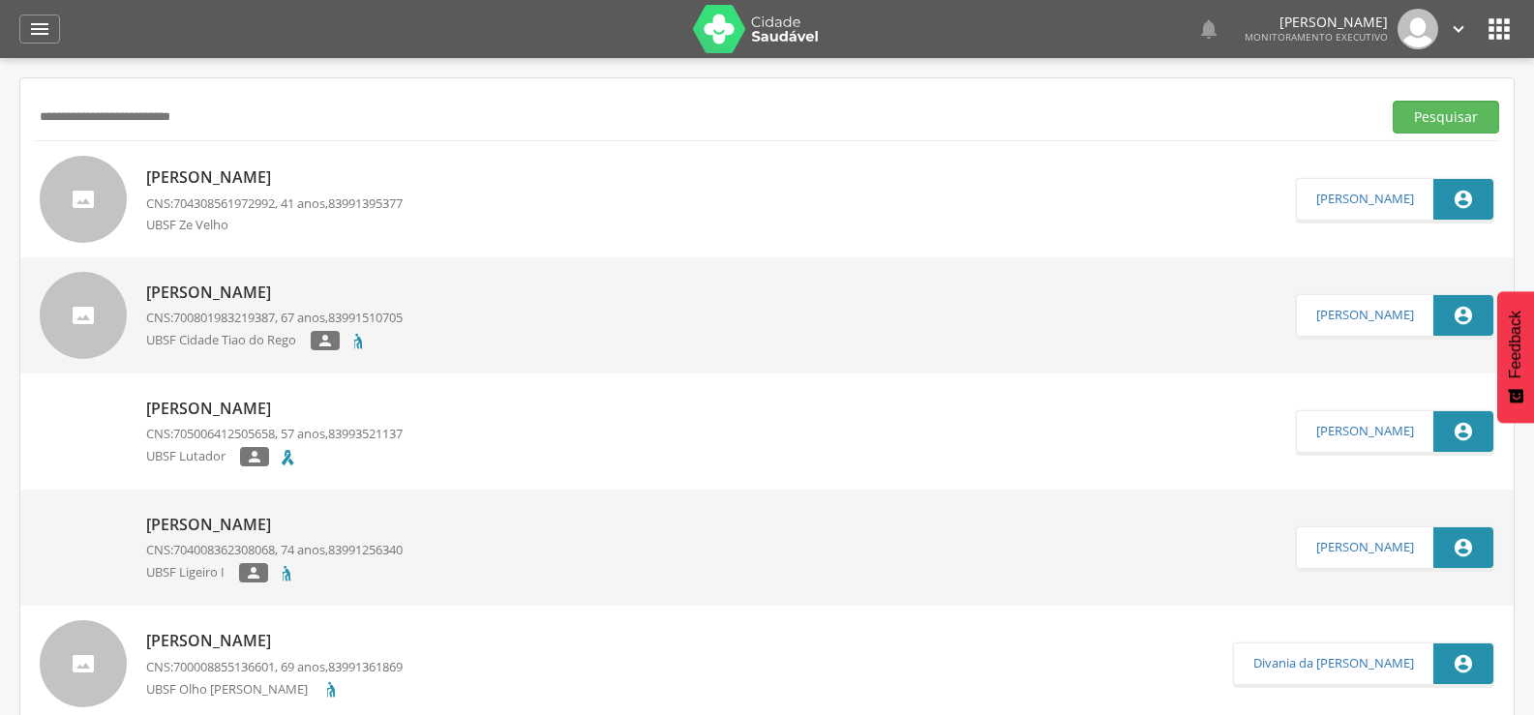
click at [259, 270] on div "[PERSON_NAME] CNS: 700801983219387 , 67 anos, 83991510705 [GEOGRAPHIC_DATA] do …" at bounding box center [767, 316] width 1494 height 116
click at [259, 286] on p "[PERSON_NAME]" at bounding box center [274, 293] width 257 height 22
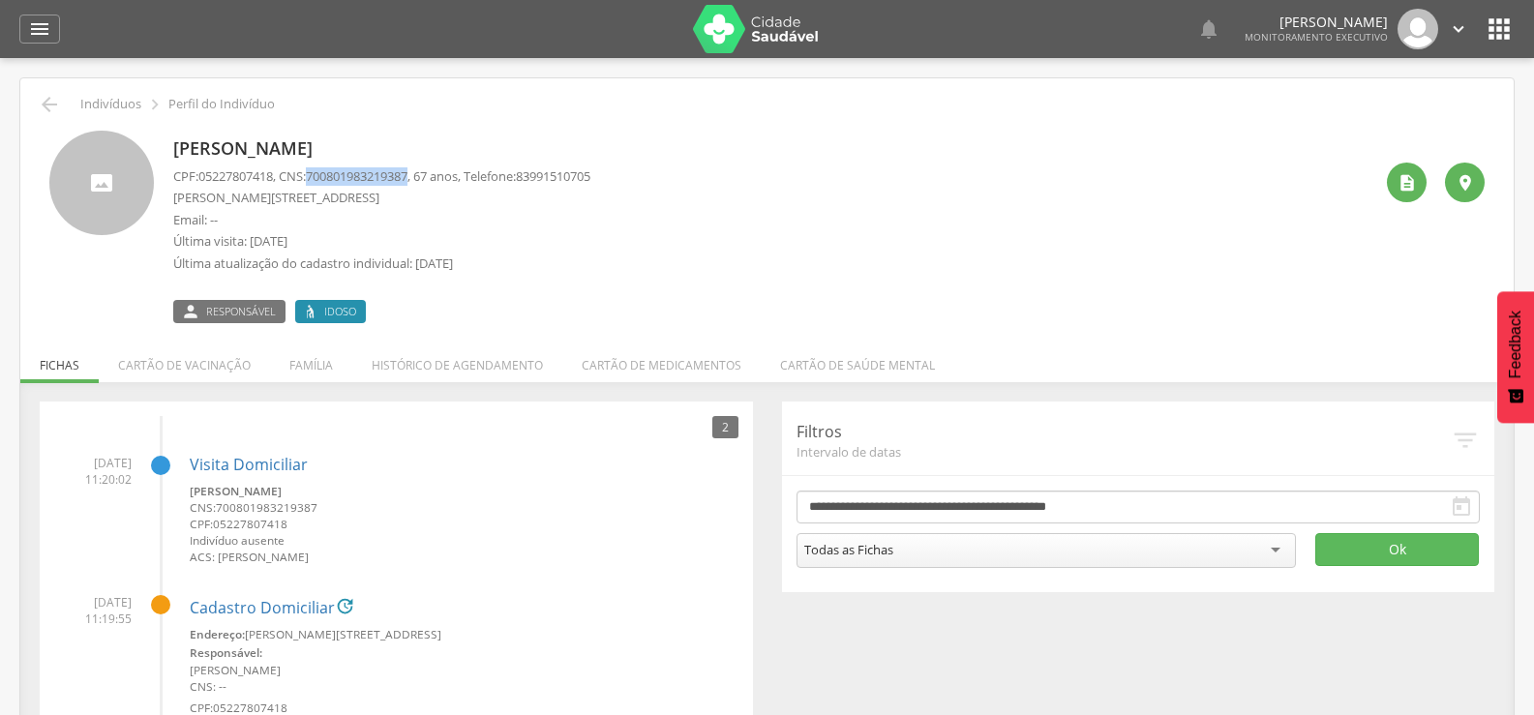
drag, startPoint x: 319, startPoint y: 174, endPoint x: 424, endPoint y: 177, distance: 104.6
click at [408, 177] on span "700801983219387" at bounding box center [357, 175] width 102 height 17
copy span "700801983219387"
click at [339, 369] on li "Família" at bounding box center [311, 360] width 82 height 45
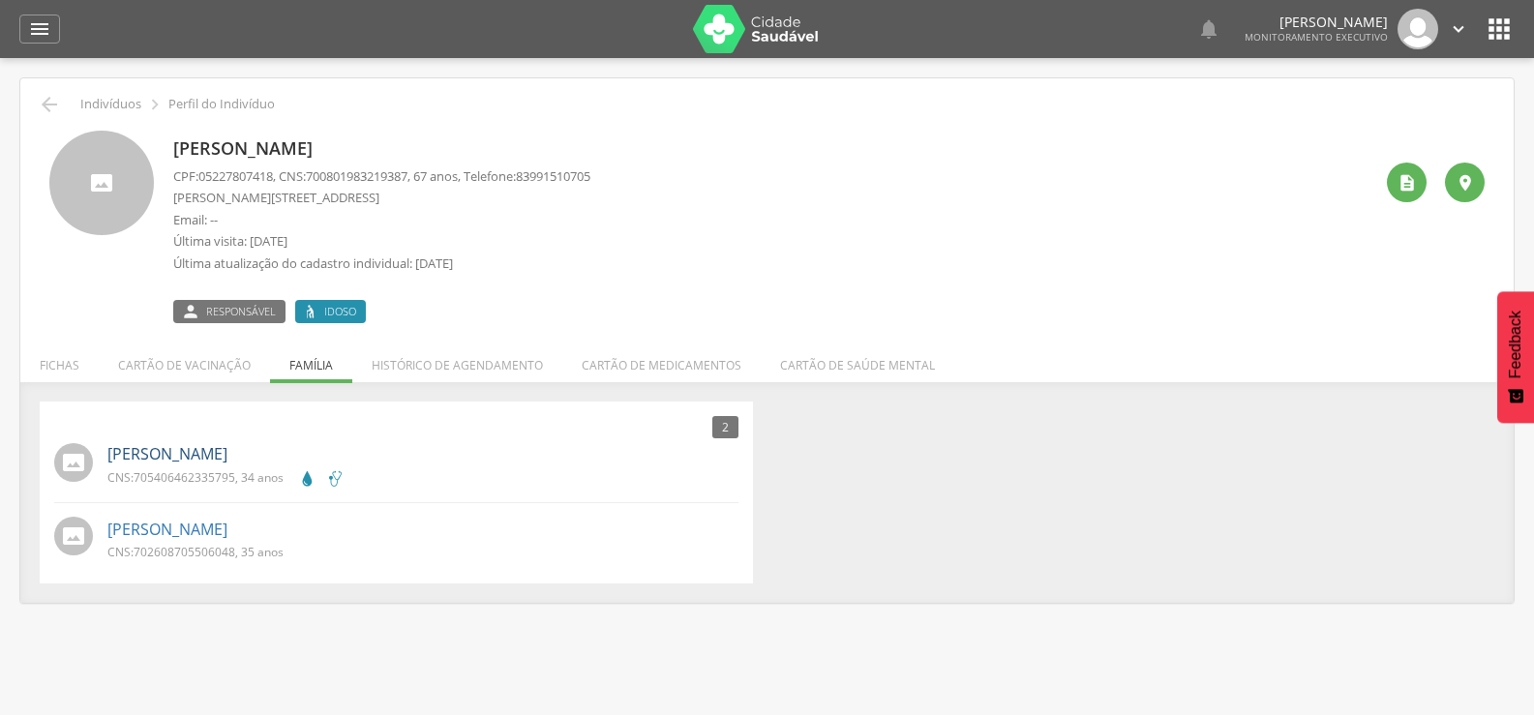
click at [227, 449] on link "[PERSON_NAME]" at bounding box center [167, 454] width 120 height 22
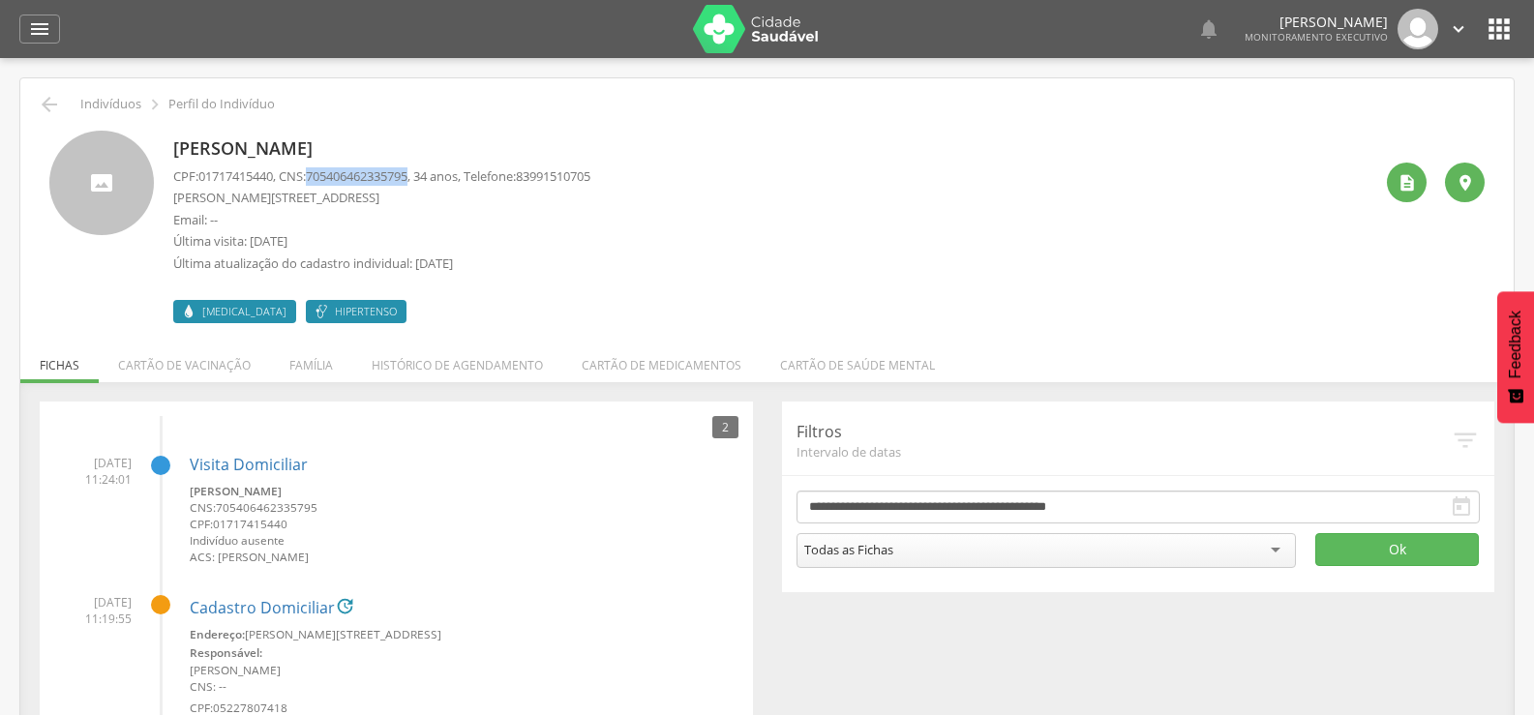
drag, startPoint x: 319, startPoint y: 175, endPoint x: 423, endPoint y: 178, distance: 103.6
click at [408, 178] on span "705406462335795" at bounding box center [357, 175] width 102 height 17
copy span "705406462335795"
click at [334, 360] on li "Família" at bounding box center [311, 360] width 82 height 45
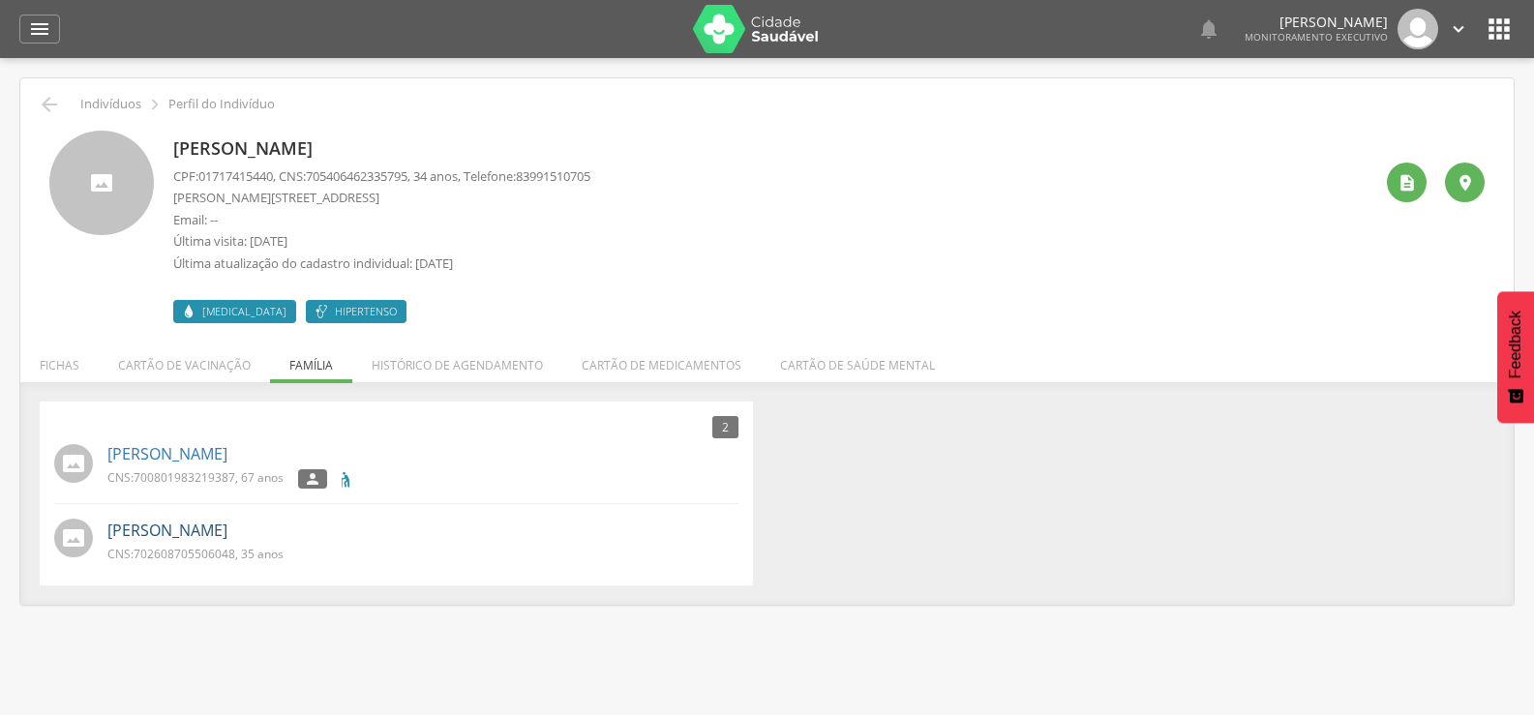
click at [225, 531] on link "[PERSON_NAME]" at bounding box center [167, 531] width 120 height 22
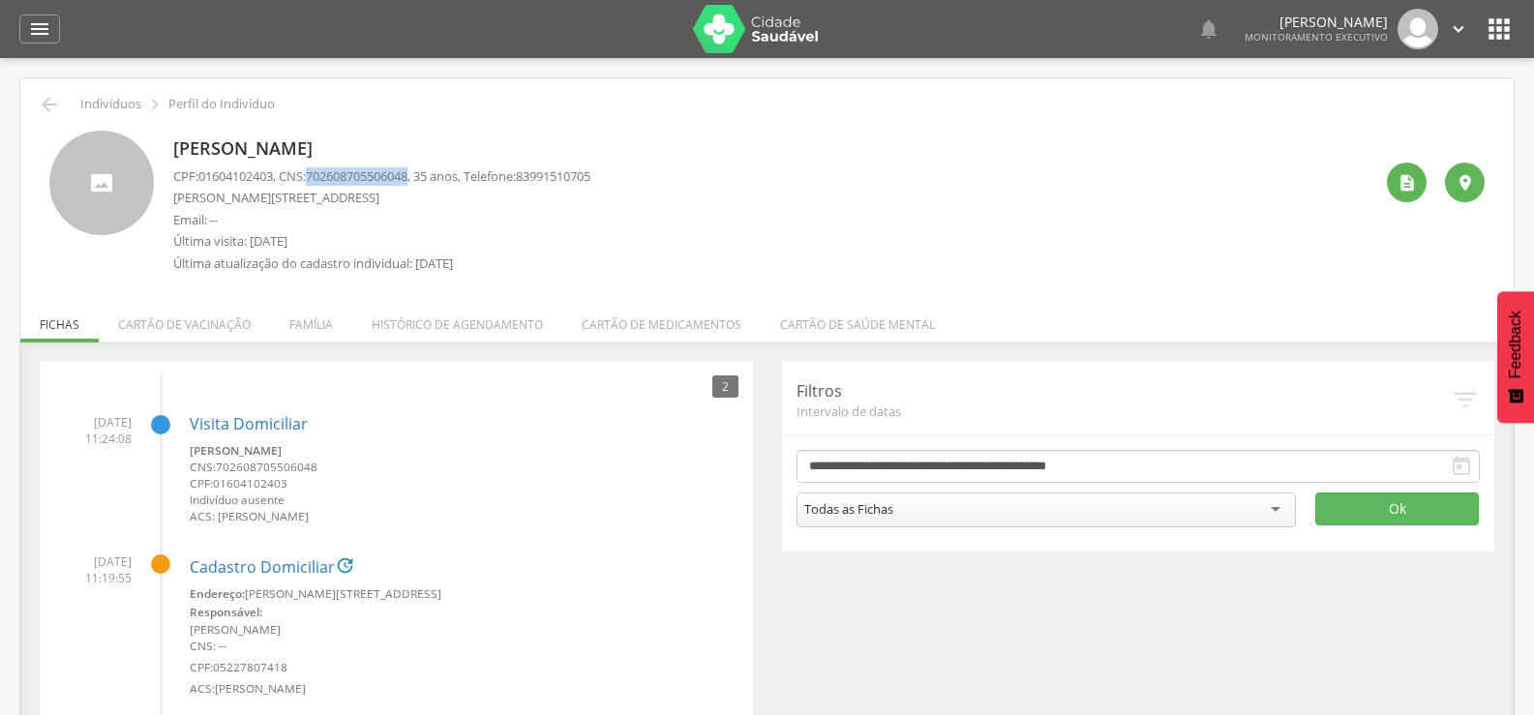
drag, startPoint x: 319, startPoint y: 172, endPoint x: 424, endPoint y: 176, distance: 104.6
click at [408, 176] on span "702608705506048" at bounding box center [357, 175] width 102 height 17
copy span "702608705506048"
click at [49, 104] on icon "" at bounding box center [49, 104] width 23 height 23
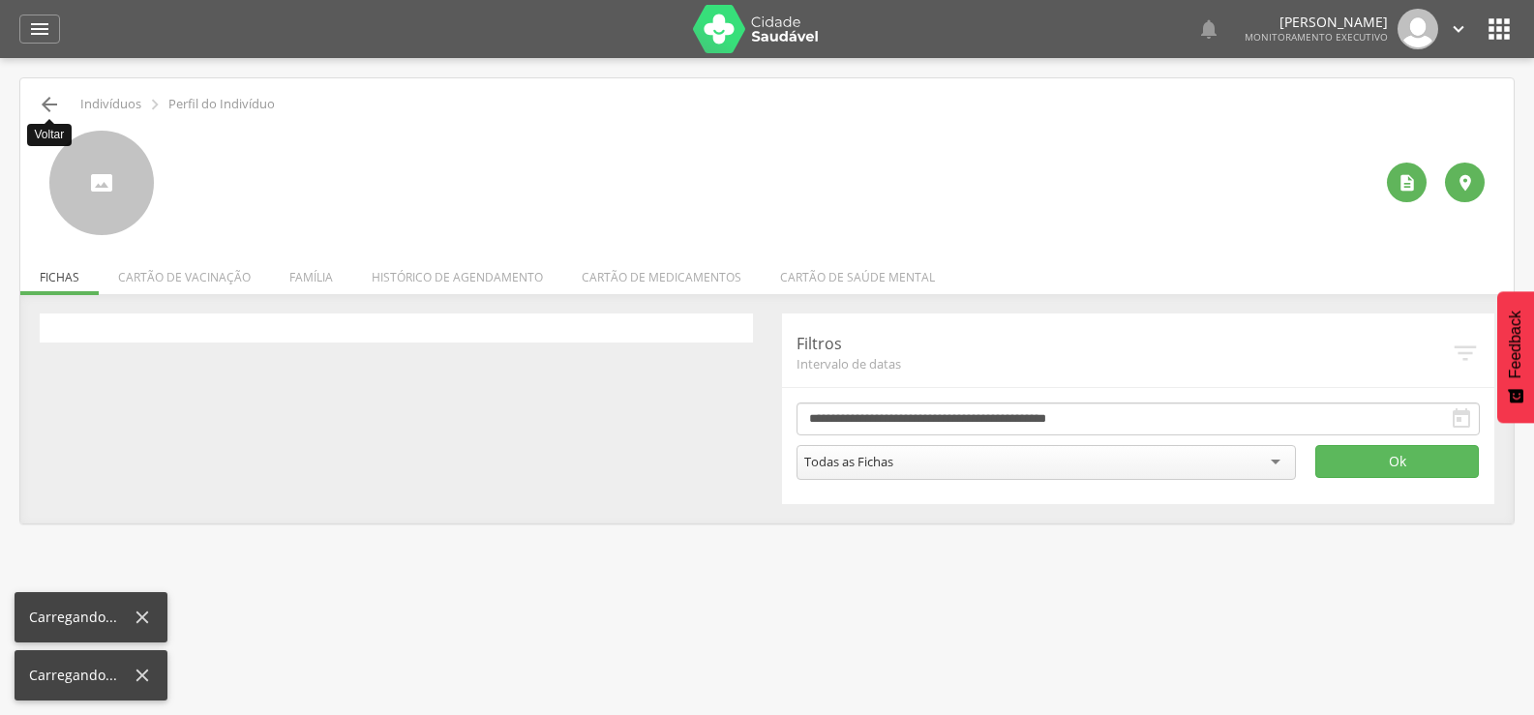
click at [49, 104] on icon "" at bounding box center [49, 104] width 23 height 23
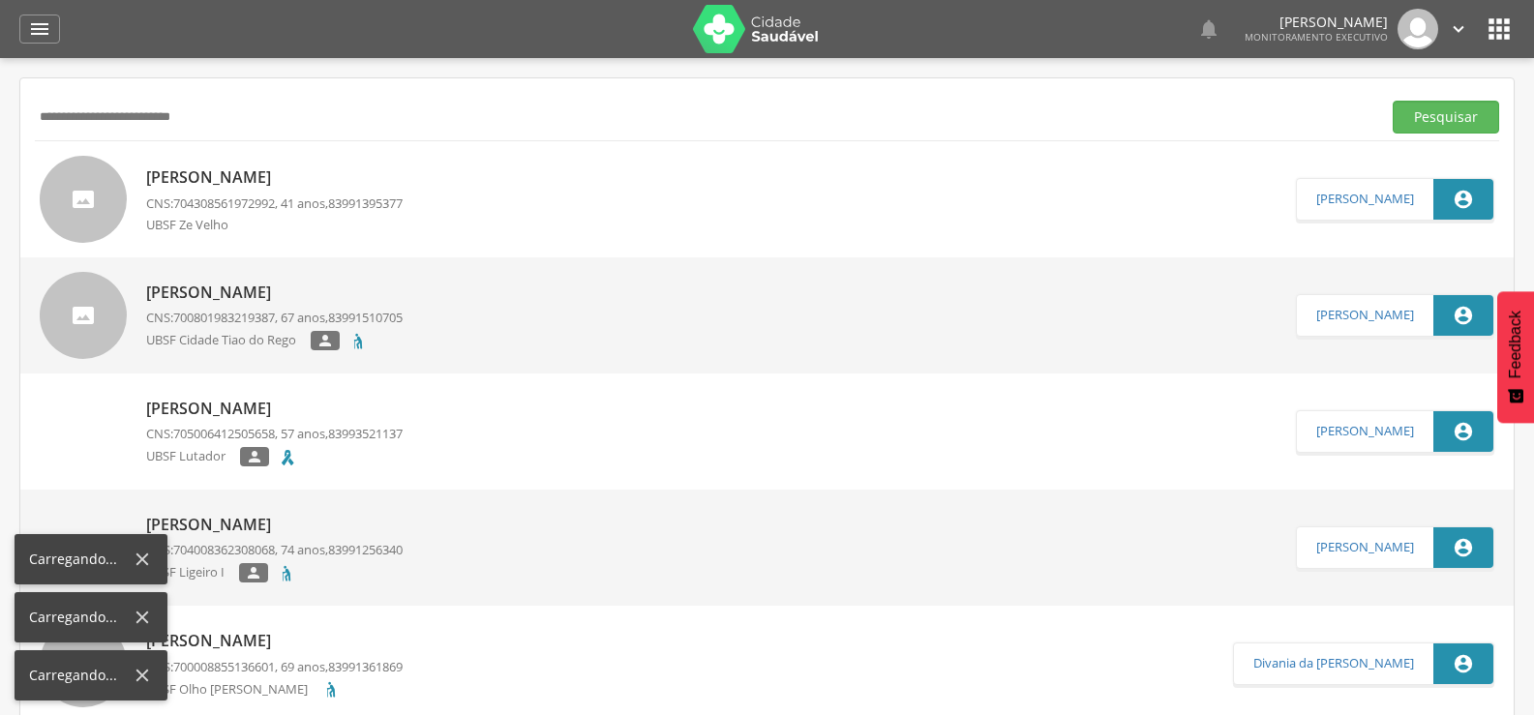
click at [49, 104] on input "**********" at bounding box center [704, 117] width 1339 height 33
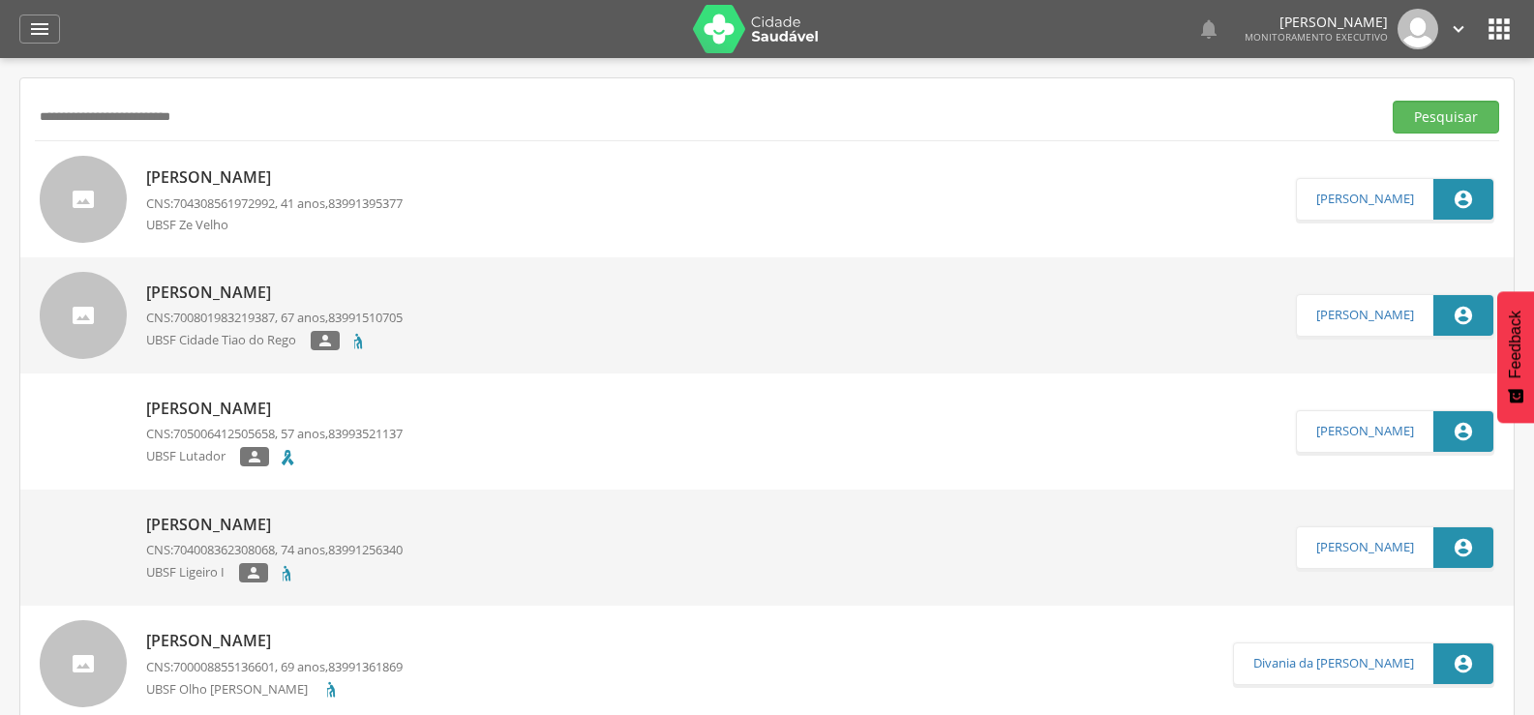
type input "**********"
click at [1393, 101] on button "Pesquisar" at bounding box center [1446, 117] width 106 height 33
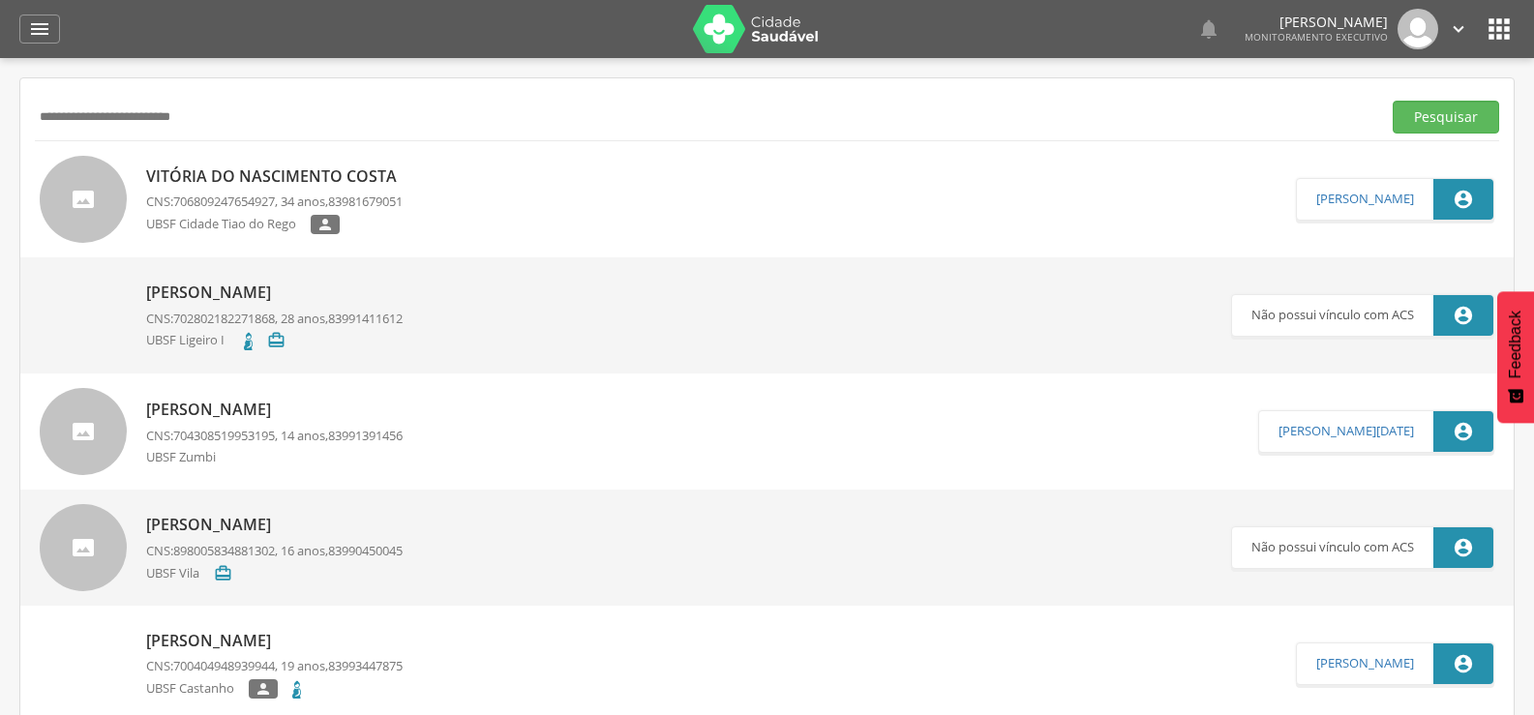
click at [262, 170] on p "Vitória do Nascimento Costa" at bounding box center [276, 177] width 260 height 22
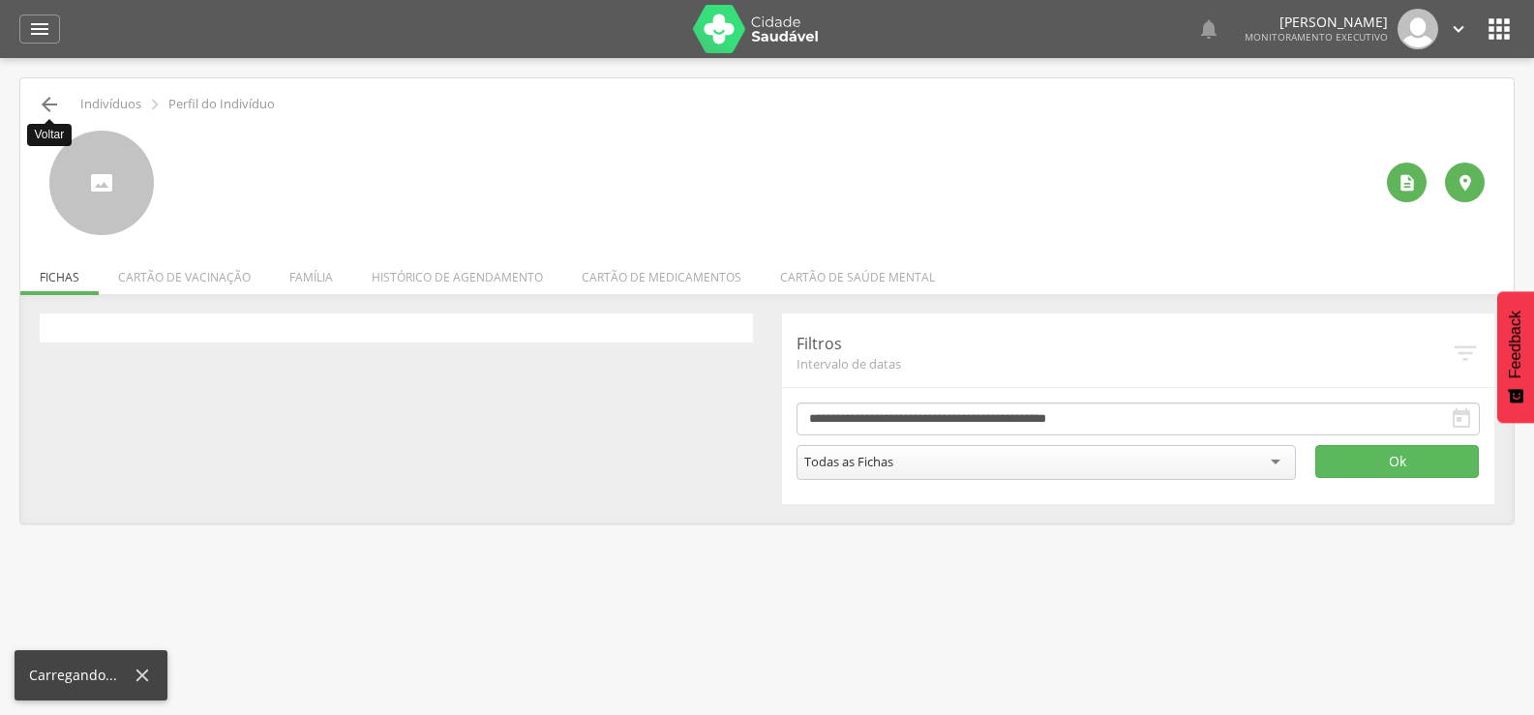
click at [49, 103] on icon "" at bounding box center [49, 104] width 23 height 23
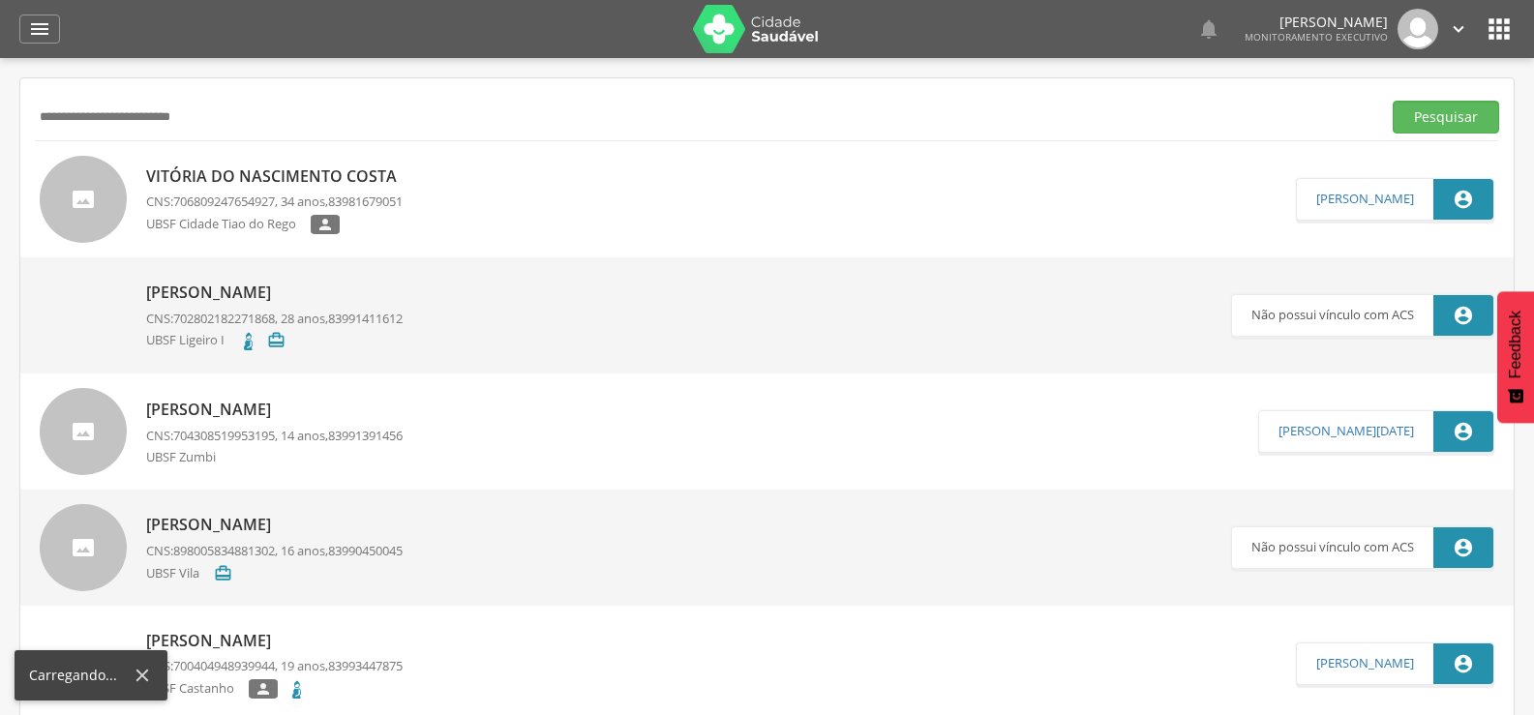
click at [312, 160] on div "Vitória do Nascimento Costa CNS: 706809247654927 , 34 anos, 83981679051 [GEOGRA…" at bounding box center [276, 200] width 260 height 80
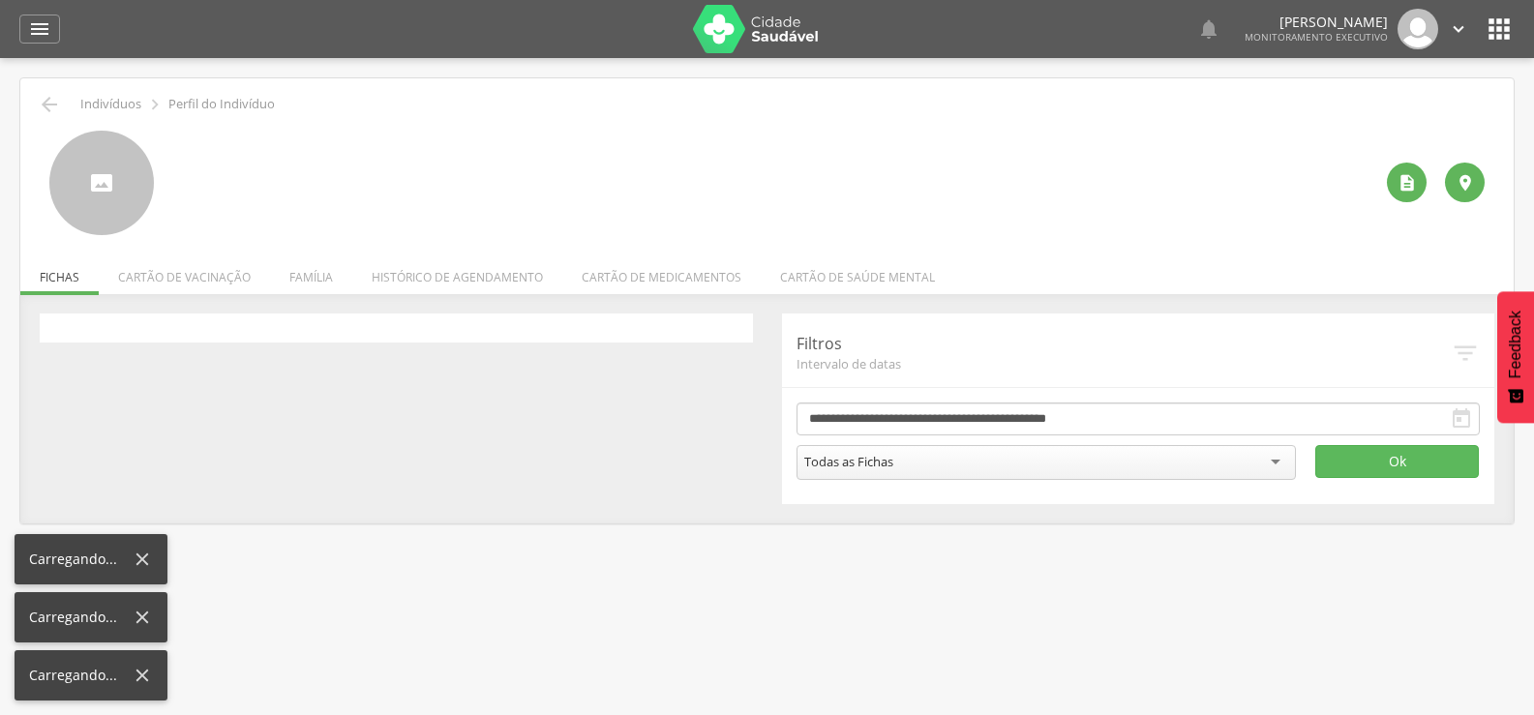
click at [132, 556] on icon at bounding box center [142, 559] width 21 height 21
click at [132, 611] on icon at bounding box center [142, 617] width 21 height 21
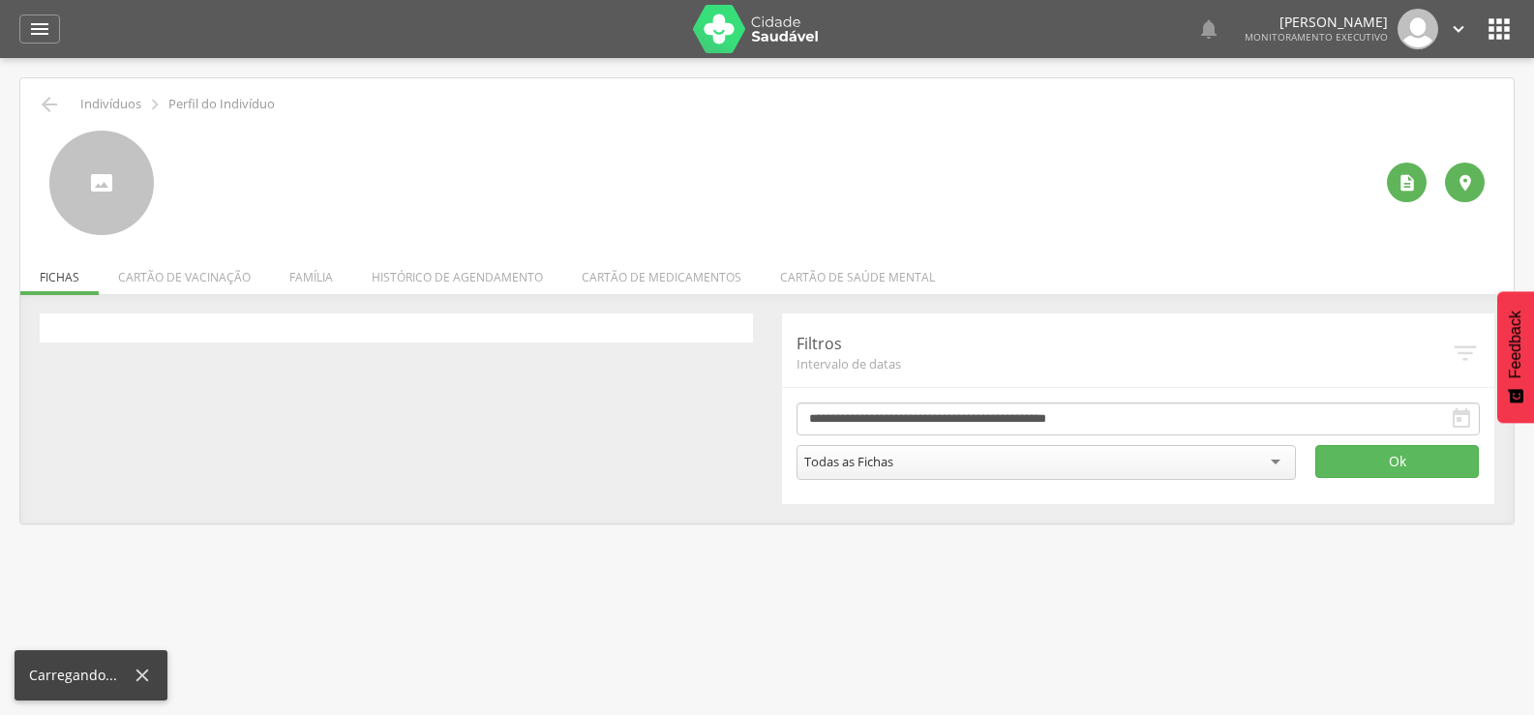
click at [150, 679] on icon at bounding box center [142, 675] width 21 height 21
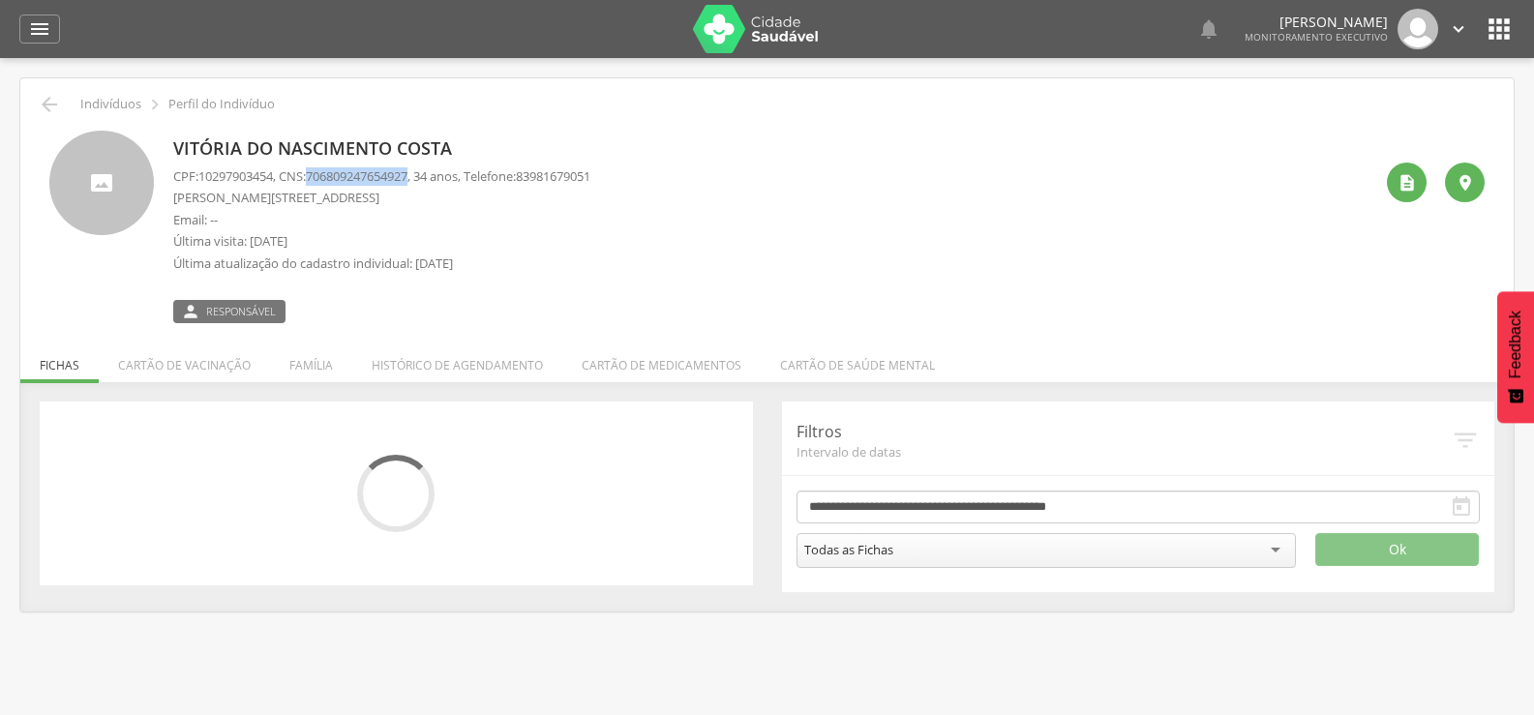
drag, startPoint x: 318, startPoint y: 172, endPoint x: 426, endPoint y: 174, distance: 108.4
click at [426, 174] on p "CPF: 10297903454 , CNS: [PHONE_NUMBER] , 34 anos, Telefone: [PHONE_NUMBER]" at bounding box center [381, 176] width 417 height 18
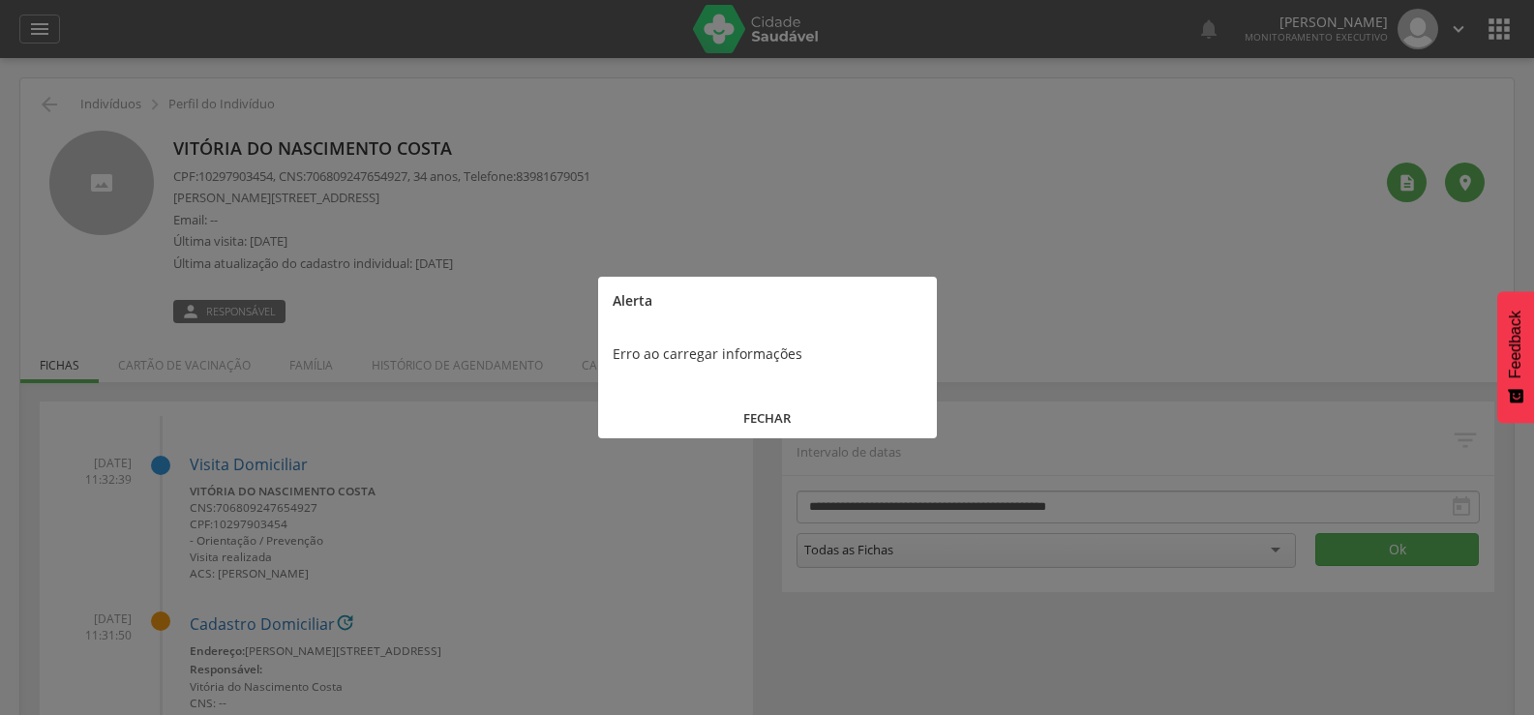
click at [772, 393] on div "FECHAR" at bounding box center [767, 411] width 339 height 56
click at [773, 412] on button "FECHAR" at bounding box center [767, 419] width 339 height 42
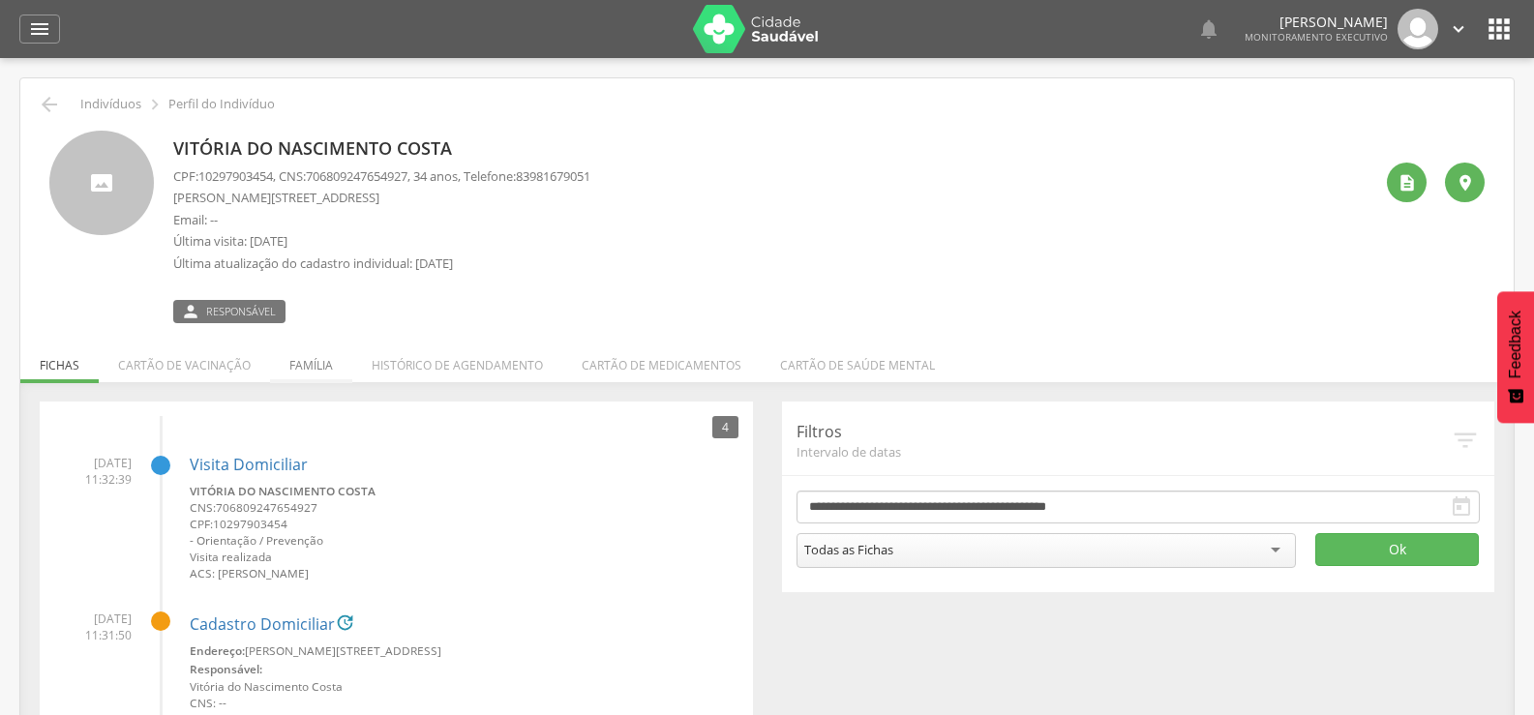
click at [309, 349] on li "Família" at bounding box center [311, 360] width 82 height 45
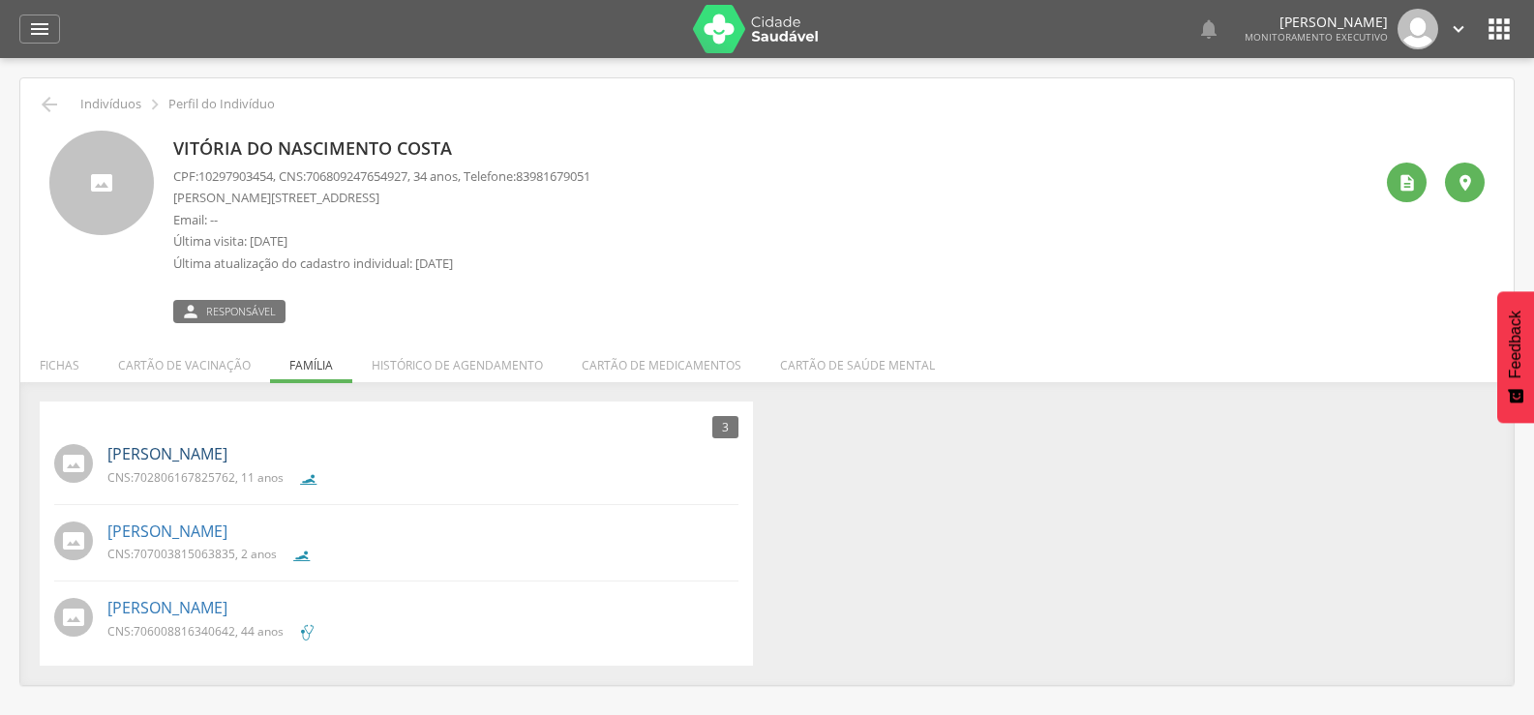
click at [227, 443] on link "[PERSON_NAME]" at bounding box center [167, 454] width 120 height 22
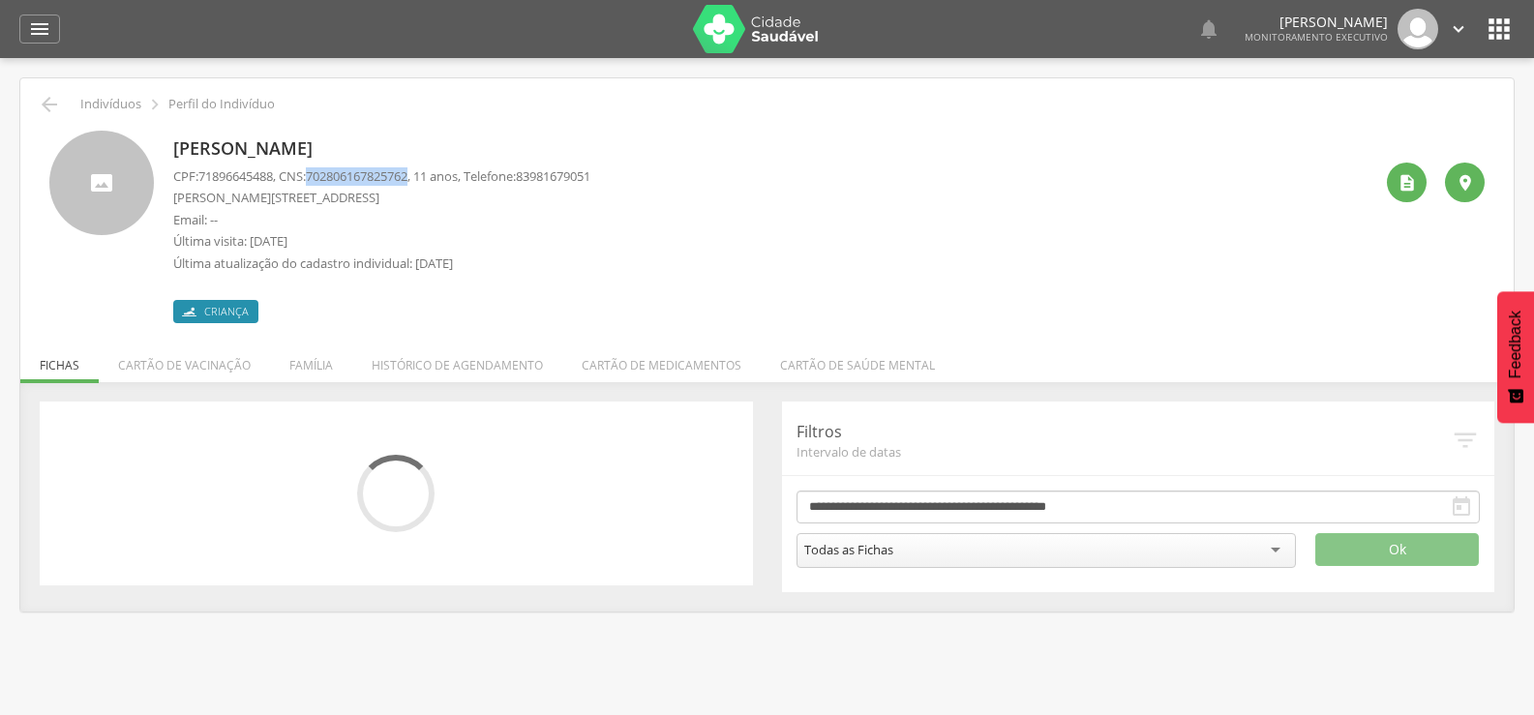
drag, startPoint x: 320, startPoint y: 177, endPoint x: 425, endPoint y: 176, distance: 104.6
click at [408, 176] on span "702806167825762" at bounding box center [357, 175] width 102 height 17
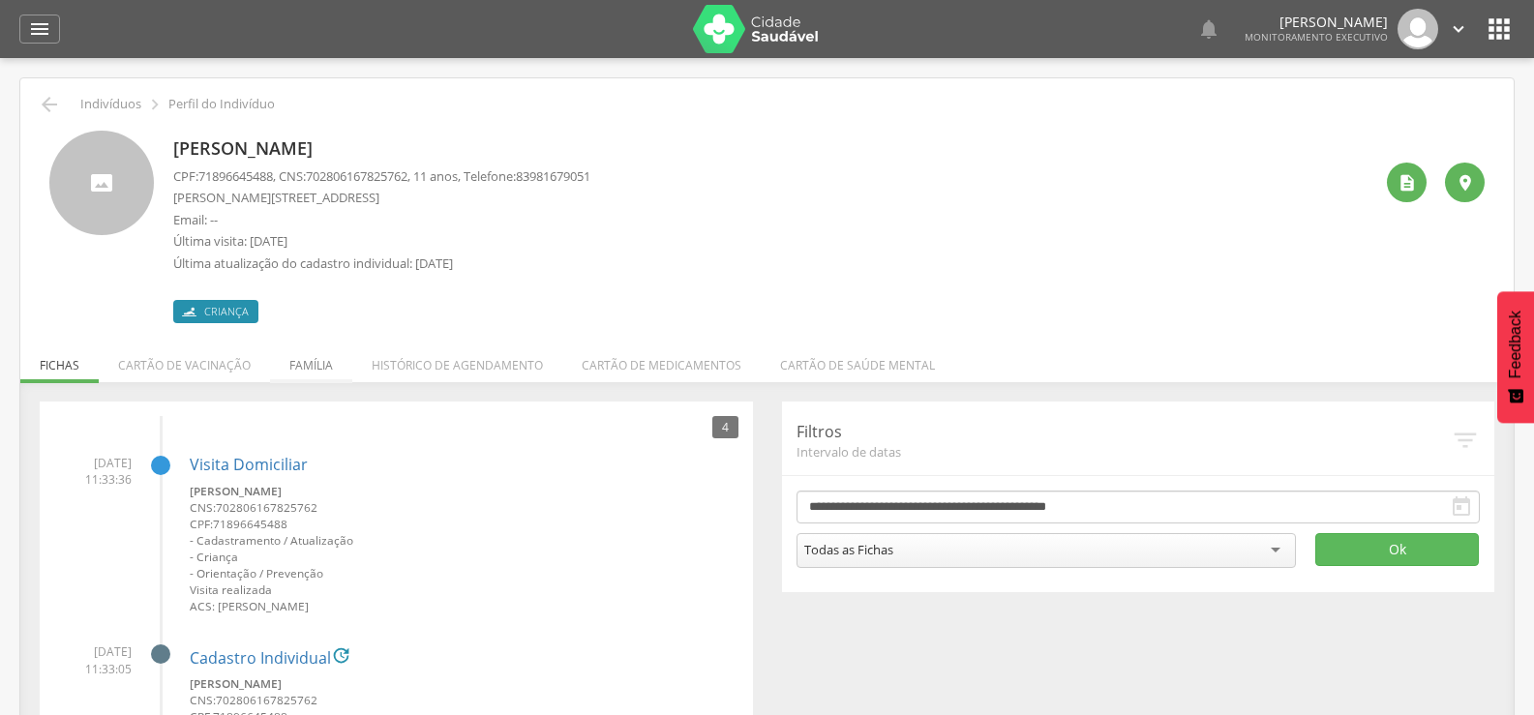
click at [288, 358] on li "Família" at bounding box center [311, 360] width 82 height 45
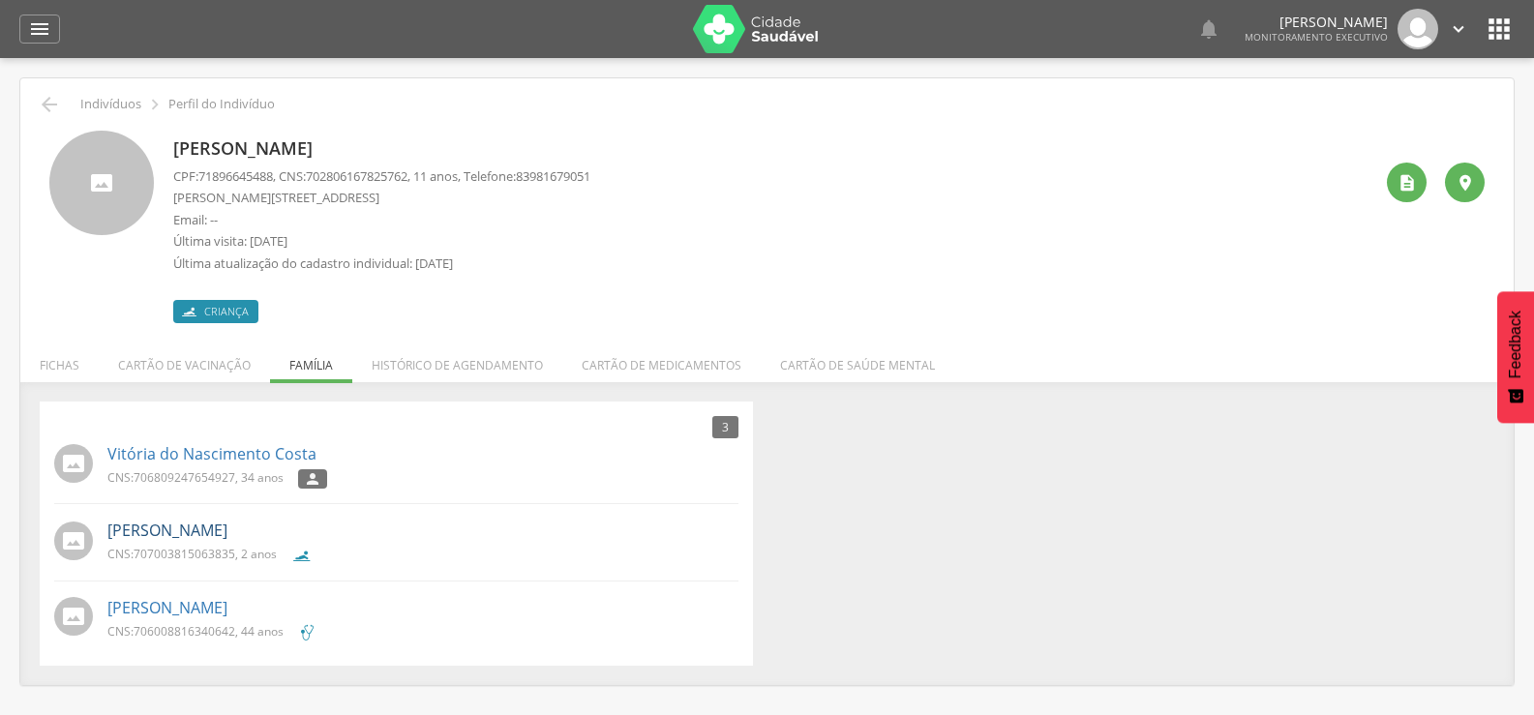
click at [227, 540] on link "[PERSON_NAME]" at bounding box center [167, 531] width 120 height 22
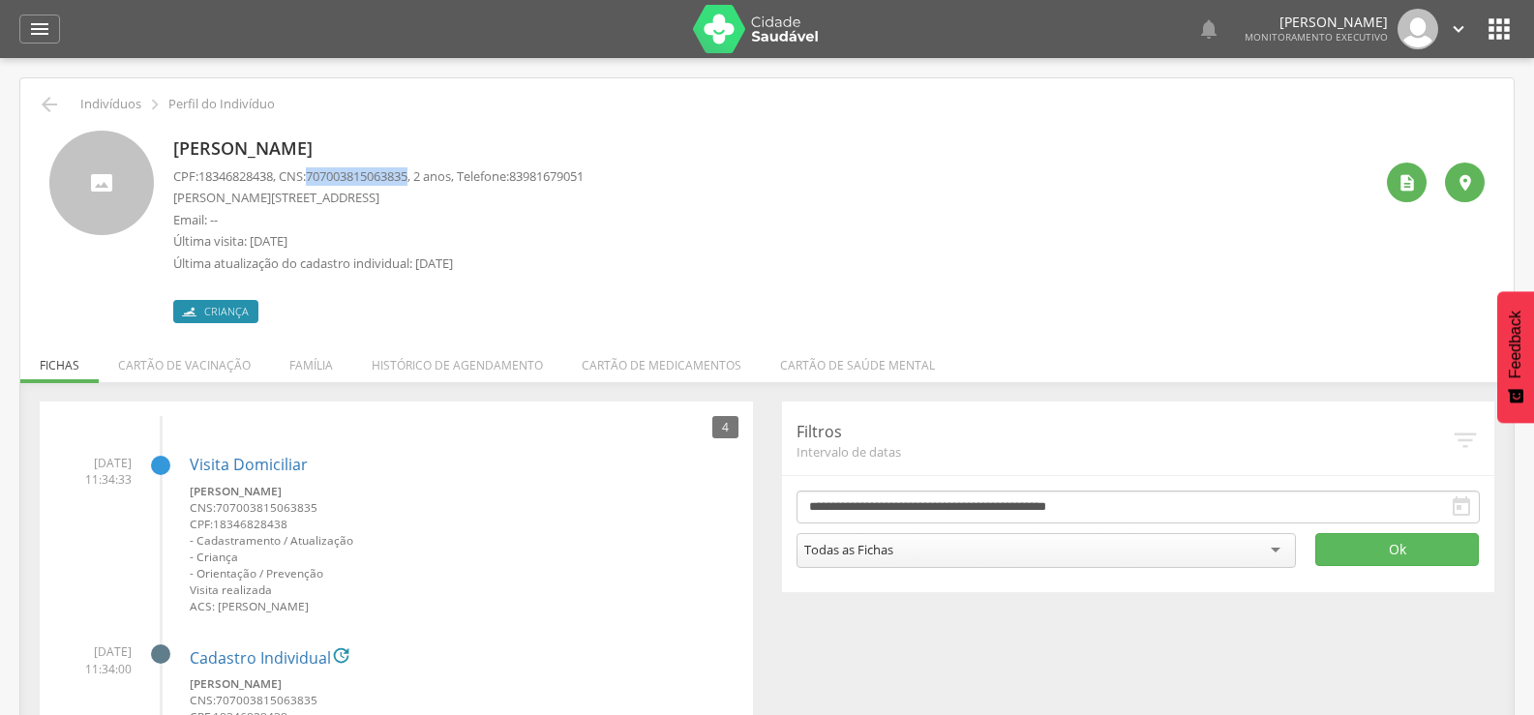
drag, startPoint x: 317, startPoint y: 174, endPoint x: 427, endPoint y: 181, distance: 110.6
click at [427, 181] on p "CPF: 18346828438 , CNS: [PHONE_NUMBER] , 2 anos, Telefone: [PHONE_NUMBER]" at bounding box center [378, 176] width 410 height 18
click at [322, 355] on li "Família" at bounding box center [311, 360] width 82 height 45
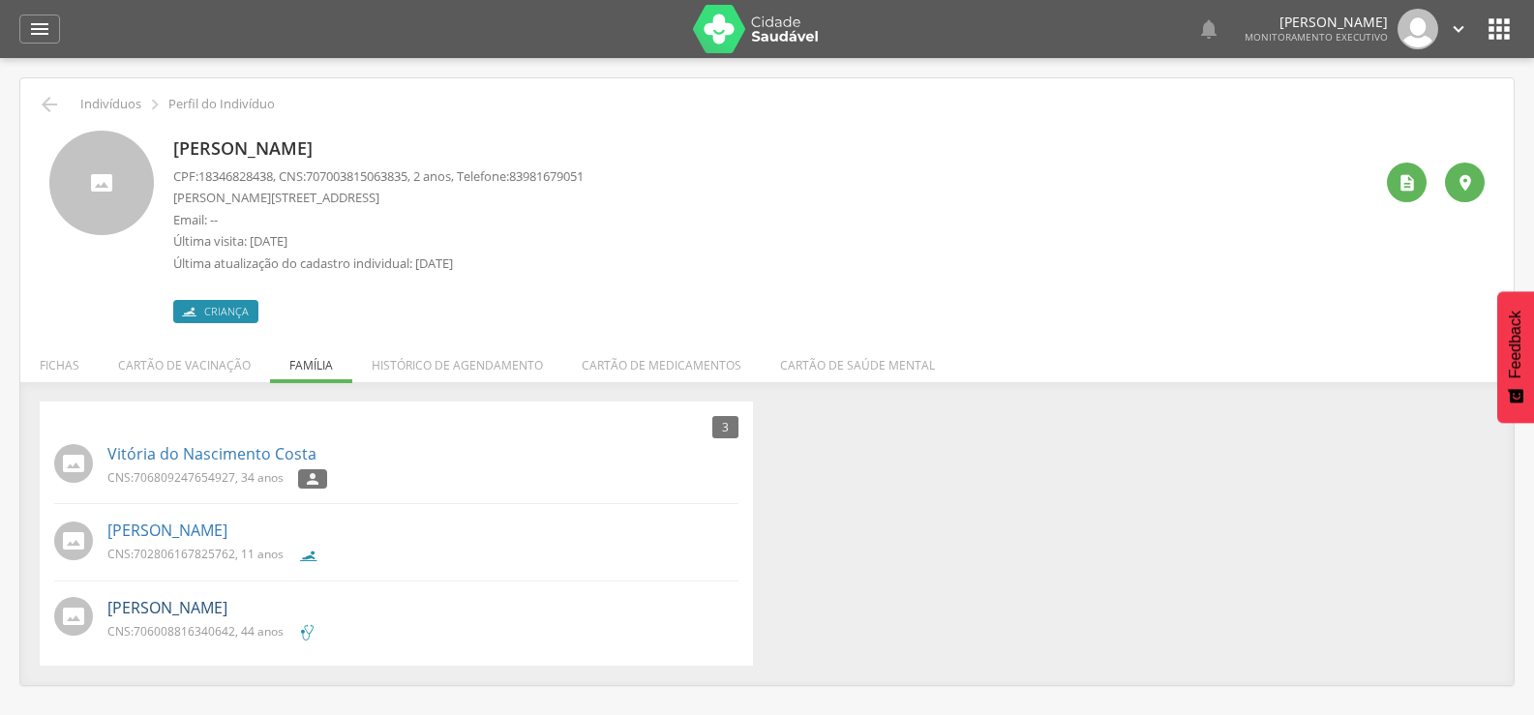
click at [197, 614] on link "[PERSON_NAME]" at bounding box center [167, 608] width 120 height 22
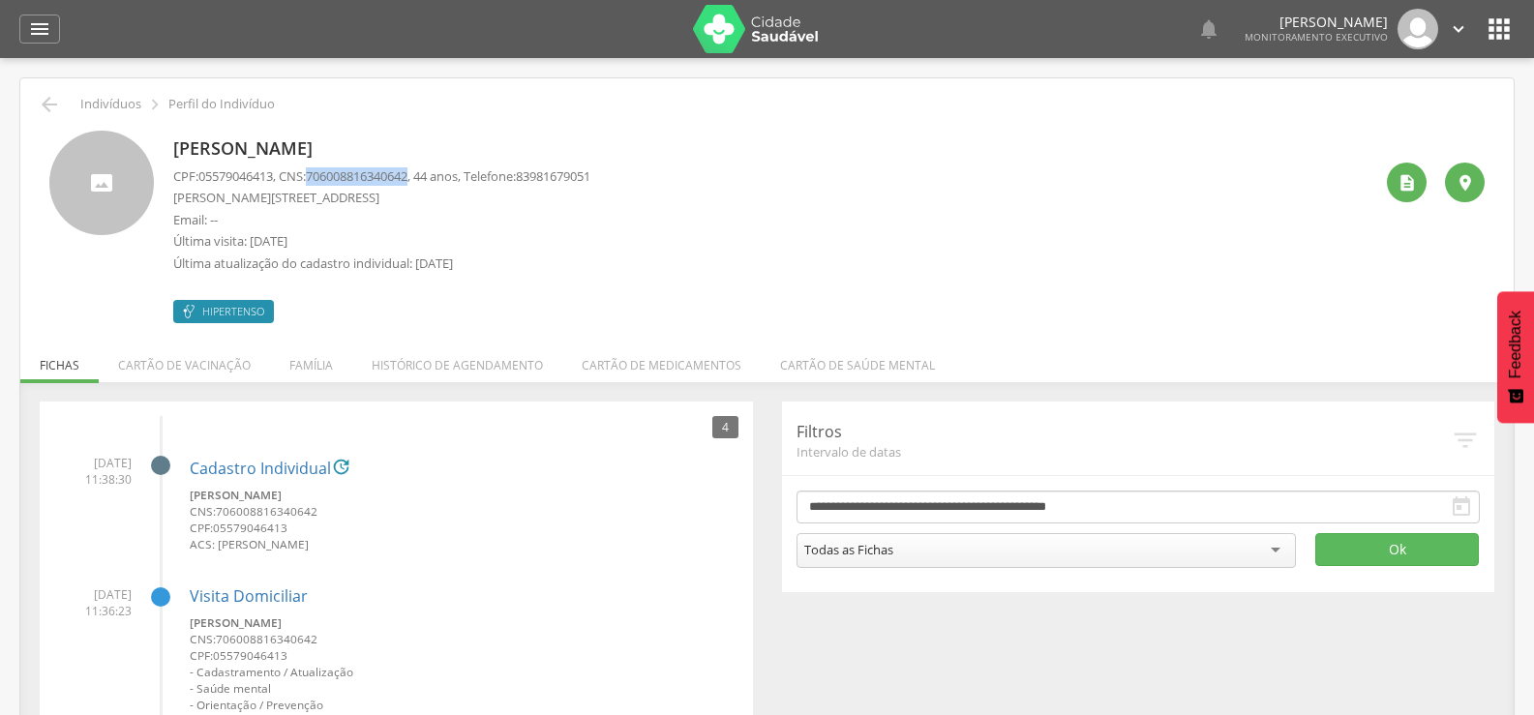
drag, startPoint x: 319, startPoint y: 174, endPoint x: 423, endPoint y: 181, distance: 103.8
click at [408, 181] on span "706008816340642" at bounding box center [357, 175] width 102 height 17
